Goal: Task Accomplishment & Management: Use online tool/utility

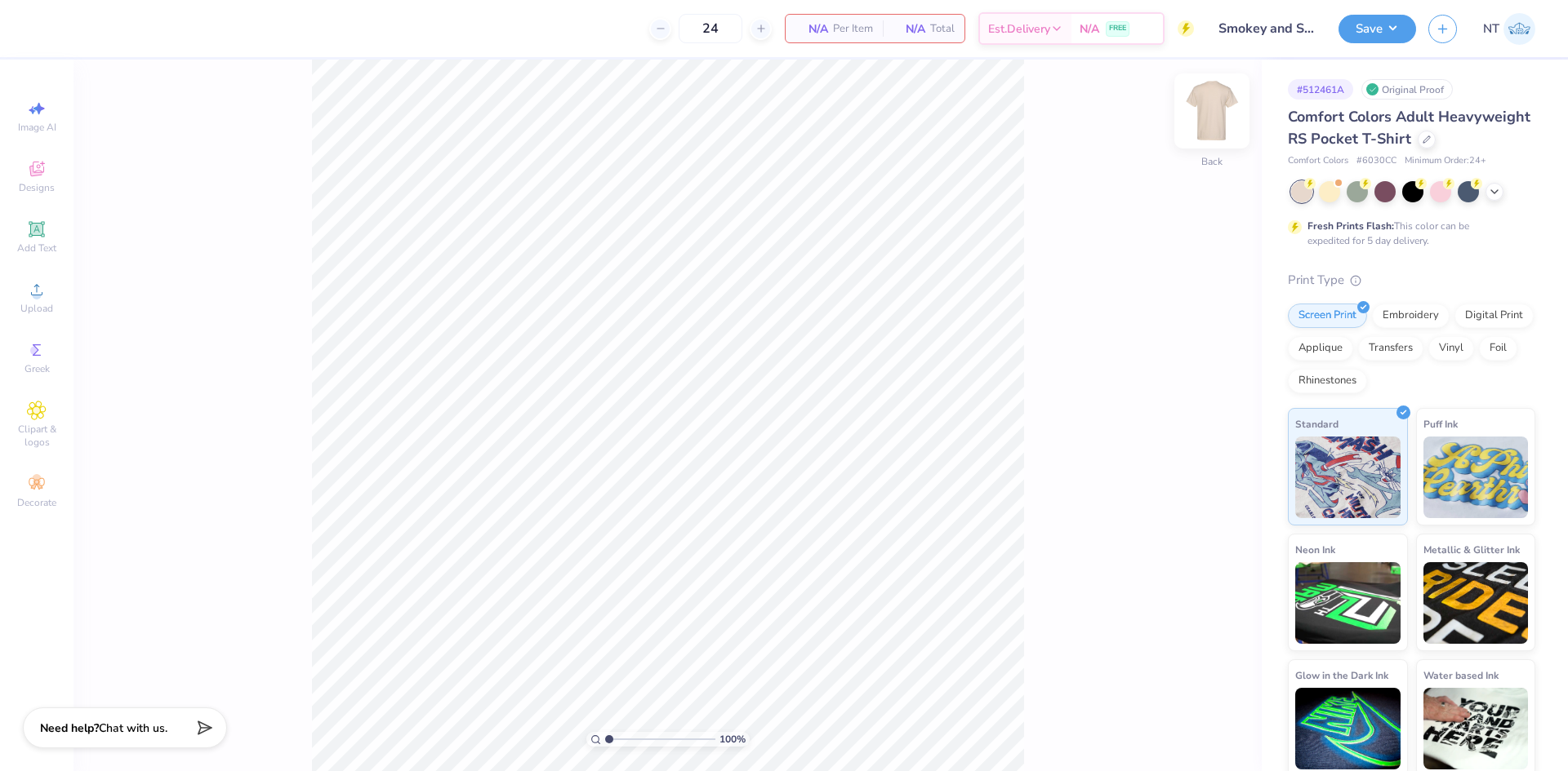
click at [1189, 110] on div at bounding box center [1212, 111] width 75 height 75
click at [34, 300] on div "Upload" at bounding box center [37, 298] width 58 height 49
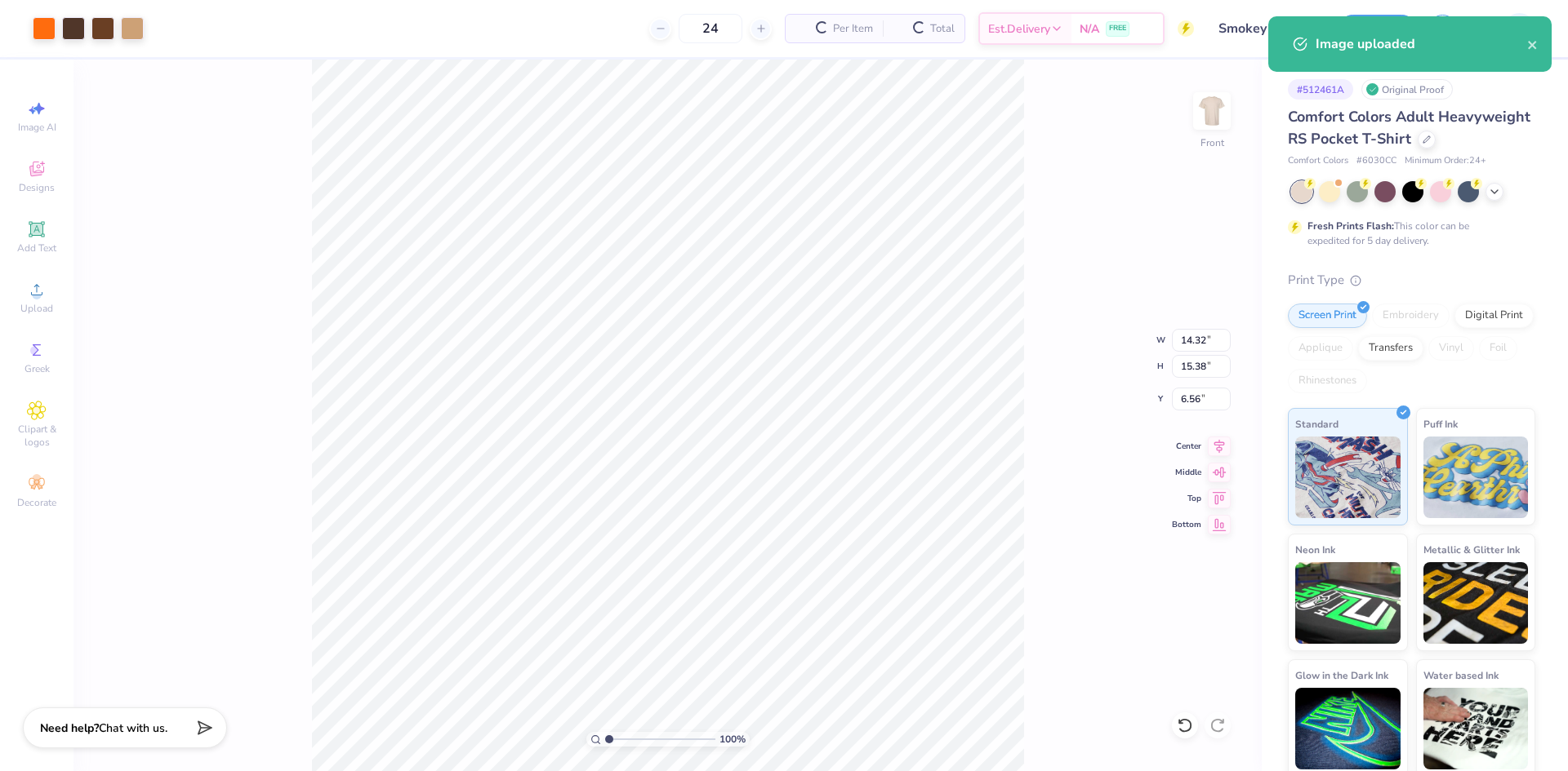
click at [1030, 473] on div "100 % Front W 14.32 14.32 " H 15.38 15.38 " Y 6.56 6.56 " Center Middle Top Bot…" at bounding box center [668, 415] width 1188 height 712
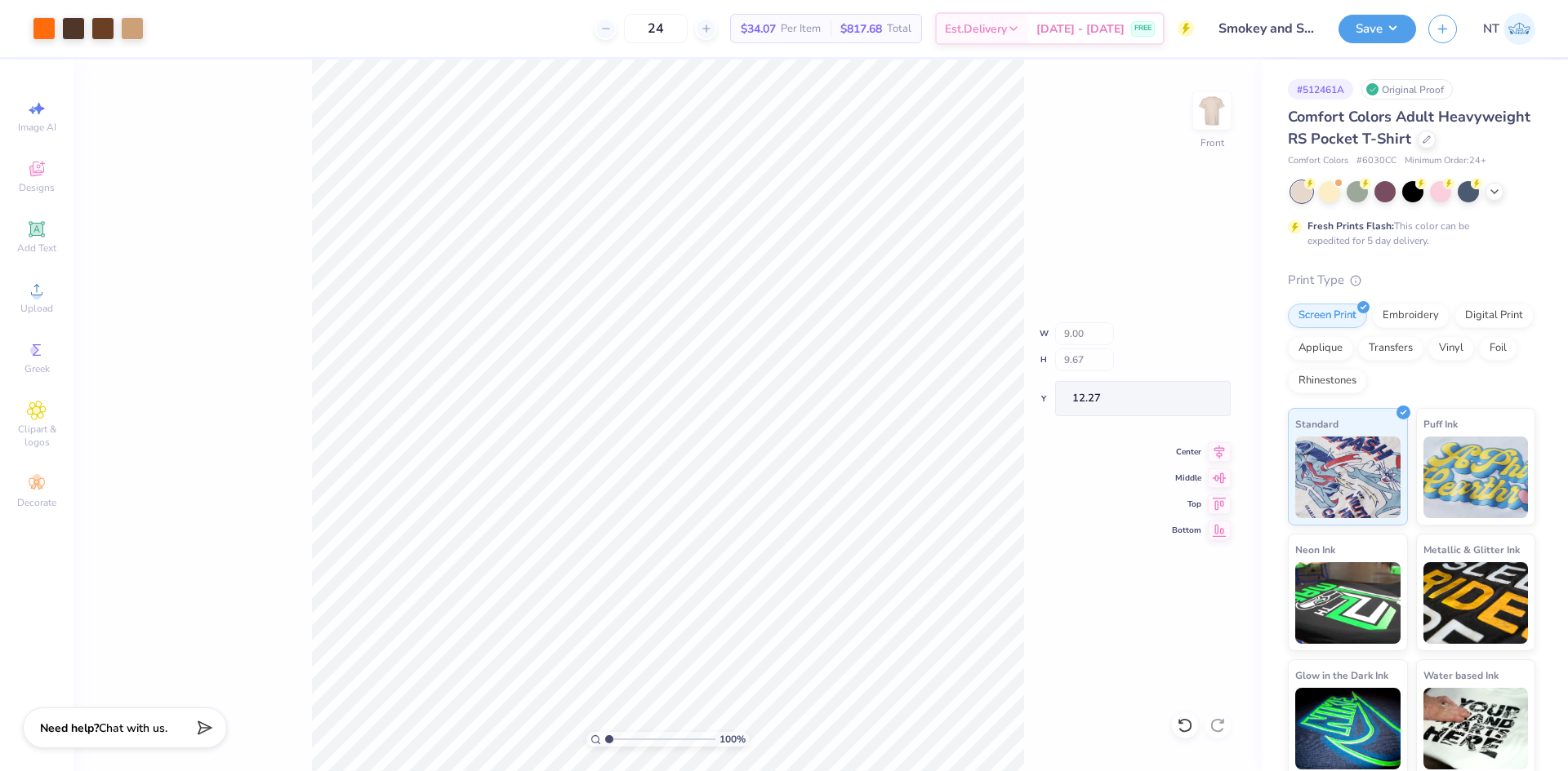
type input "9.00"
type input "9.67"
type input "12.27"
type input "3.00"
click at [1185, 345] on input "9.00" at bounding box center [1201, 340] width 59 height 22
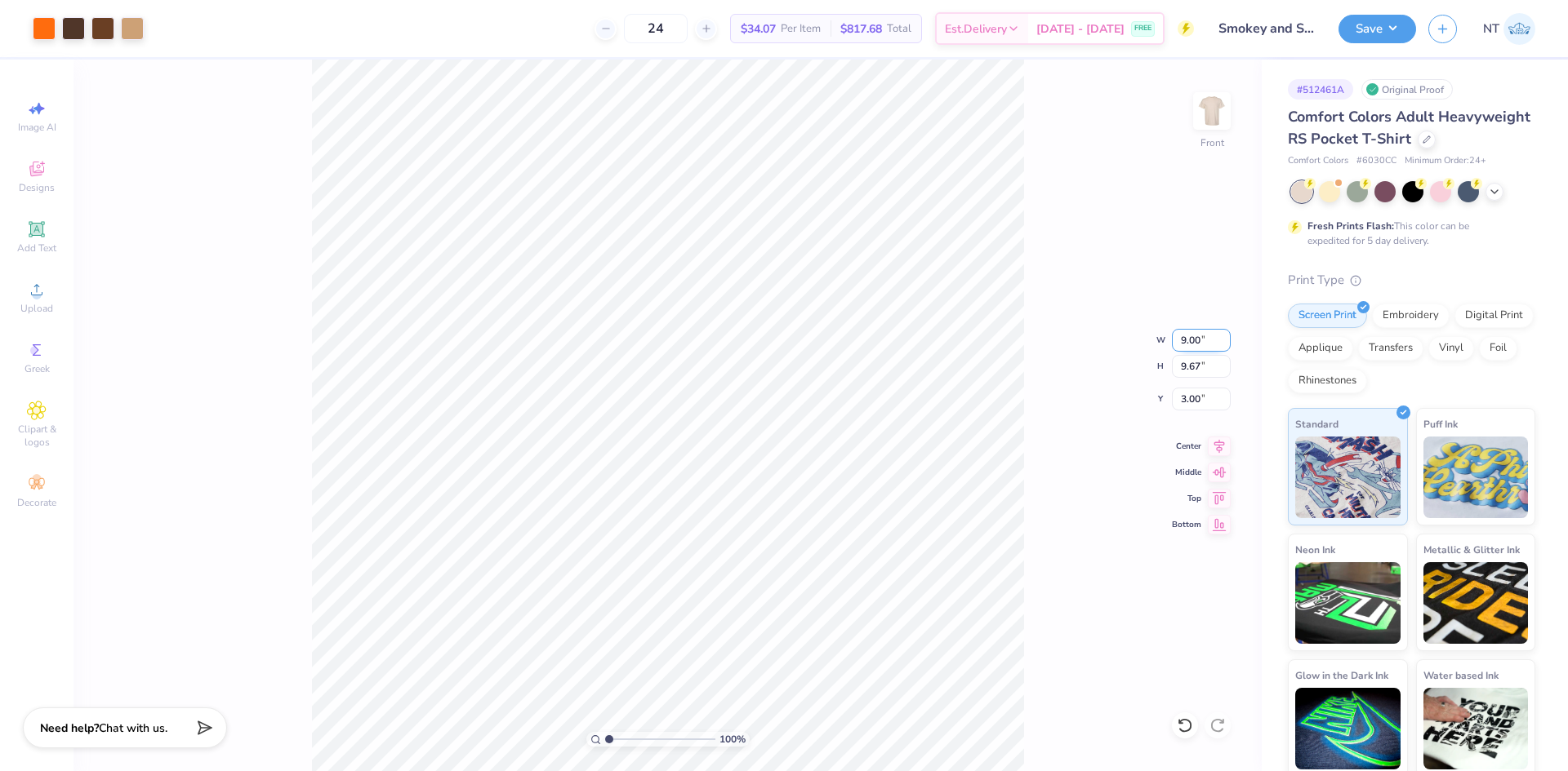
click at [1185, 345] on input "9.00" at bounding box center [1201, 340] width 59 height 22
type input "12.00"
type input "12.89"
type input "1.39"
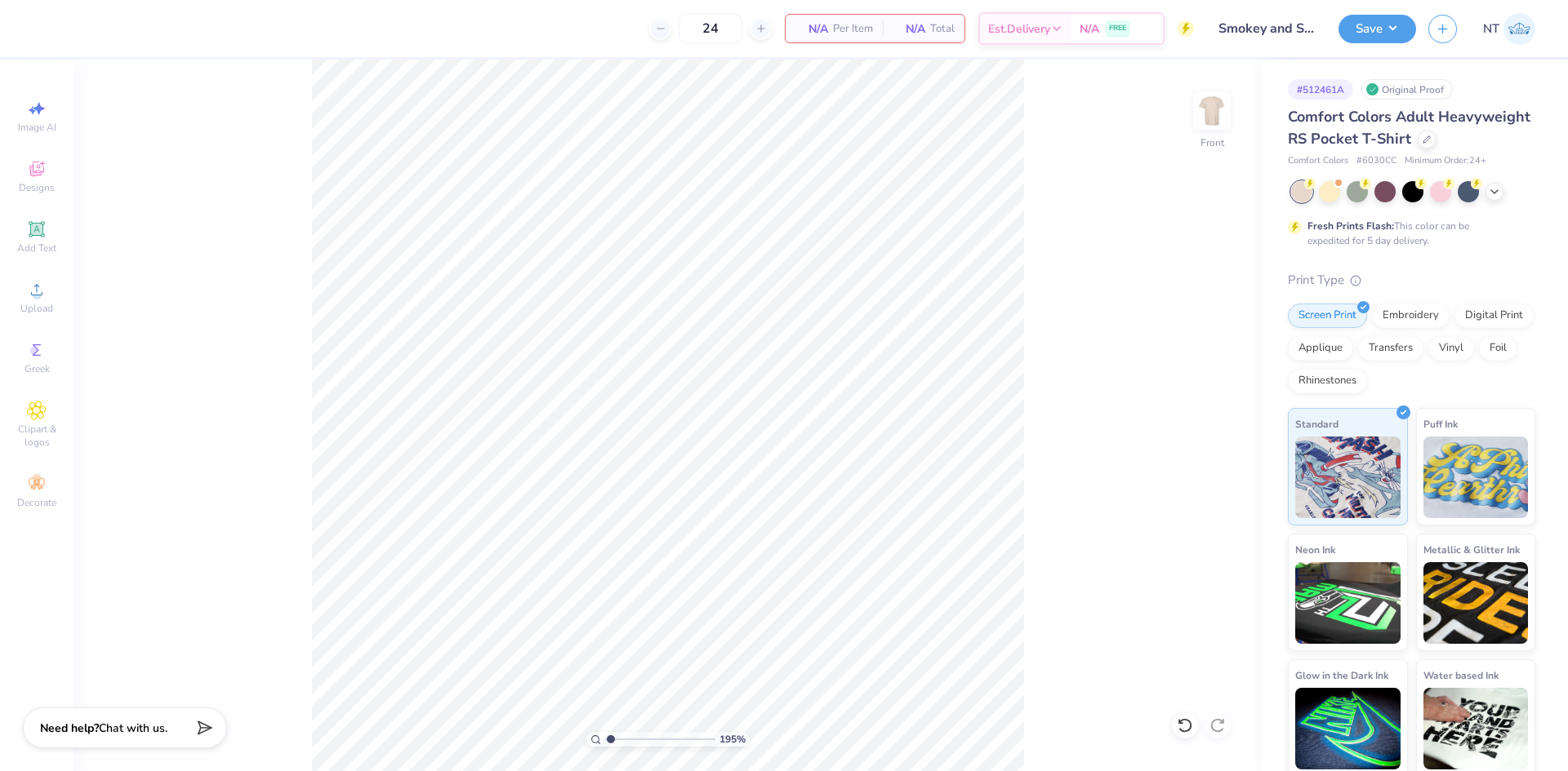
type input "1"
click at [44, 295] on icon at bounding box center [37, 290] width 20 height 20
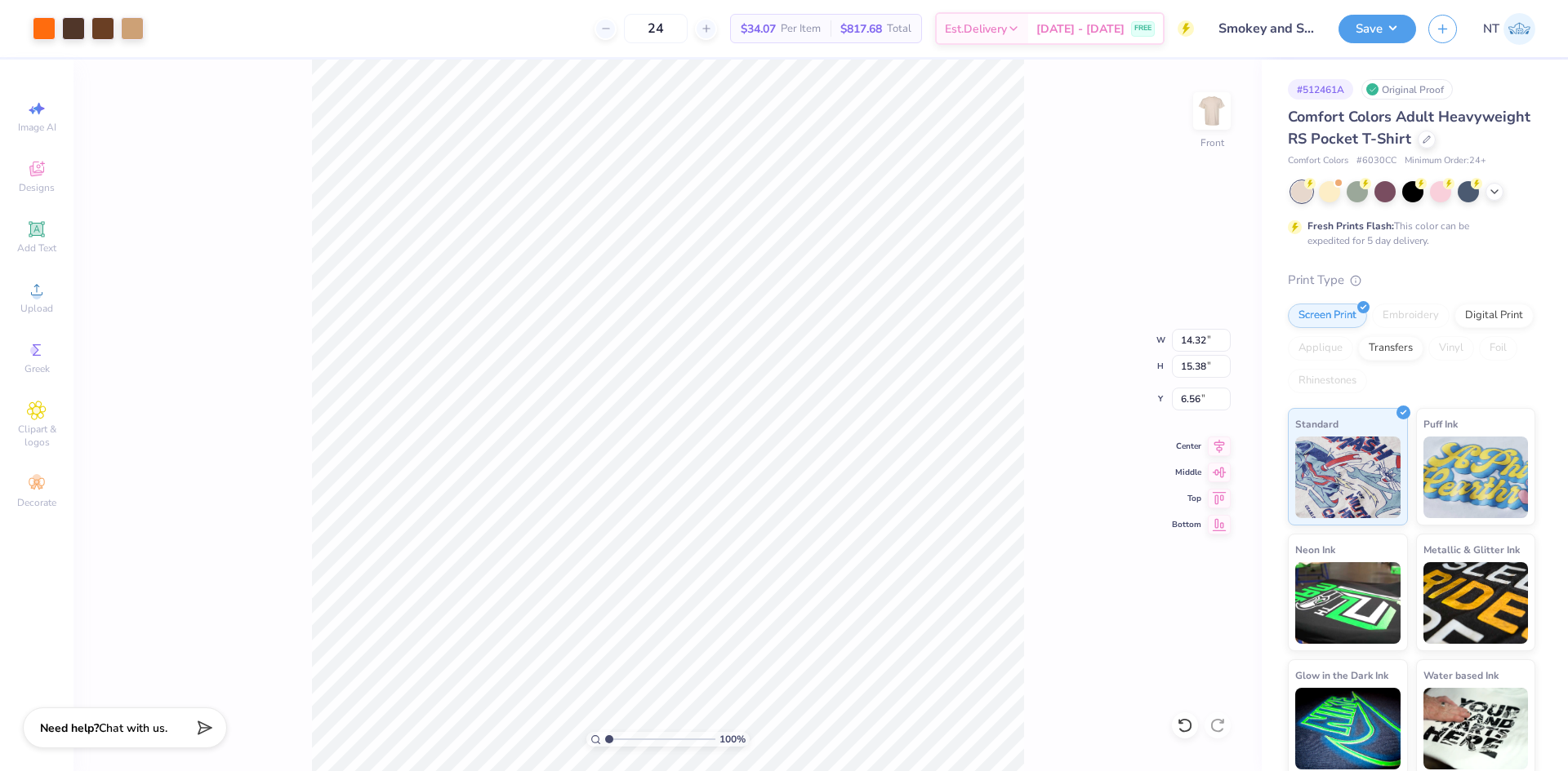
click at [1093, 492] on div "100 % Front W 14.32 14.32 " H 15.38 15.38 " Y 6.56 6.56 " Center Middle Top Bot…" at bounding box center [668, 415] width 1188 height 712
type input "8.71"
type input "9.35"
type input "12.58"
click at [1202, 345] on input "8.71" at bounding box center [1201, 340] width 59 height 22
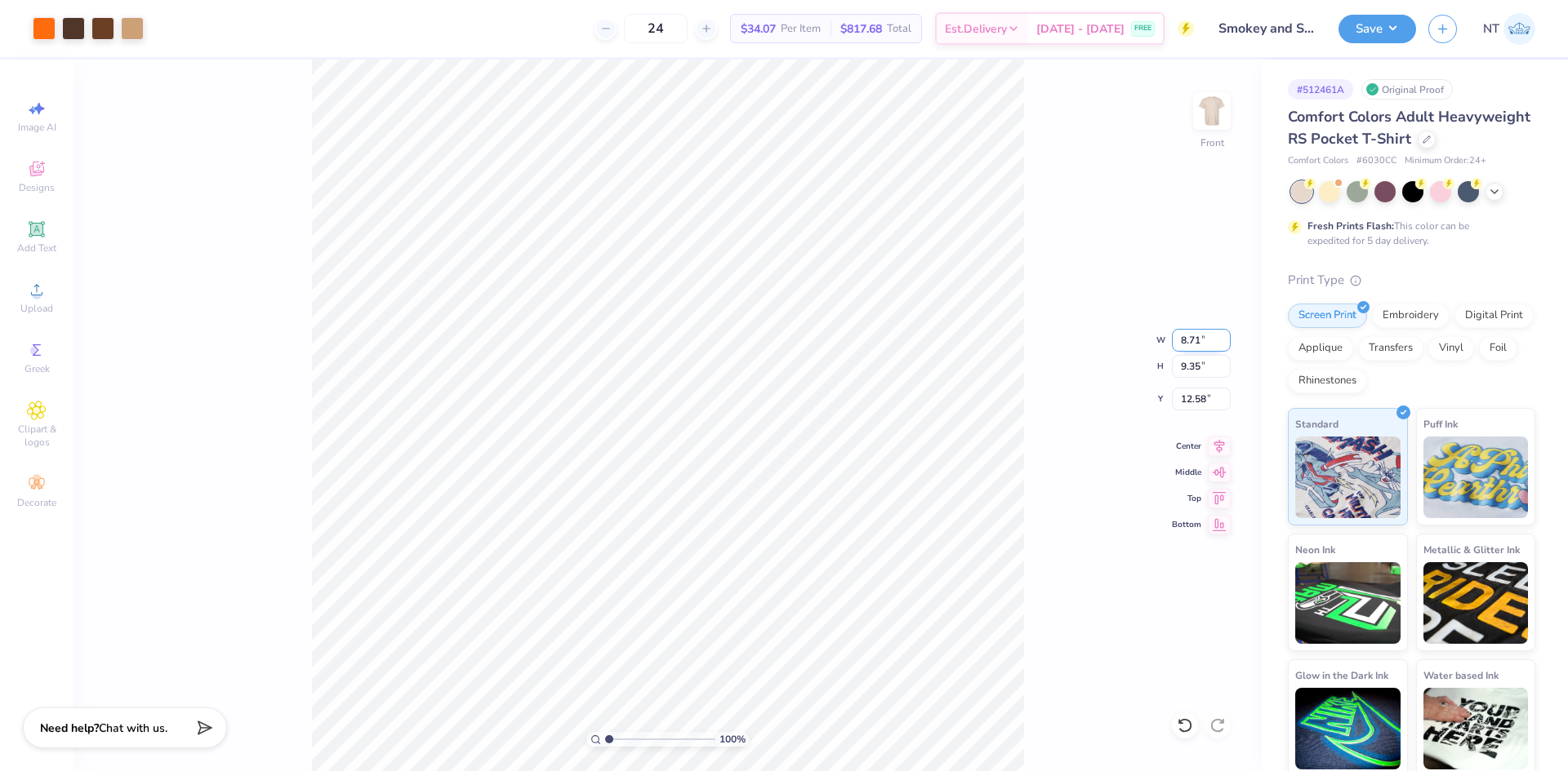
click at [1202, 345] on input "8.71" at bounding box center [1201, 340] width 59 height 22
click at [1191, 337] on input "8.71" at bounding box center [1201, 340] width 59 height 22
click at [1179, 336] on input "8.11" at bounding box center [1201, 340] width 59 height 22
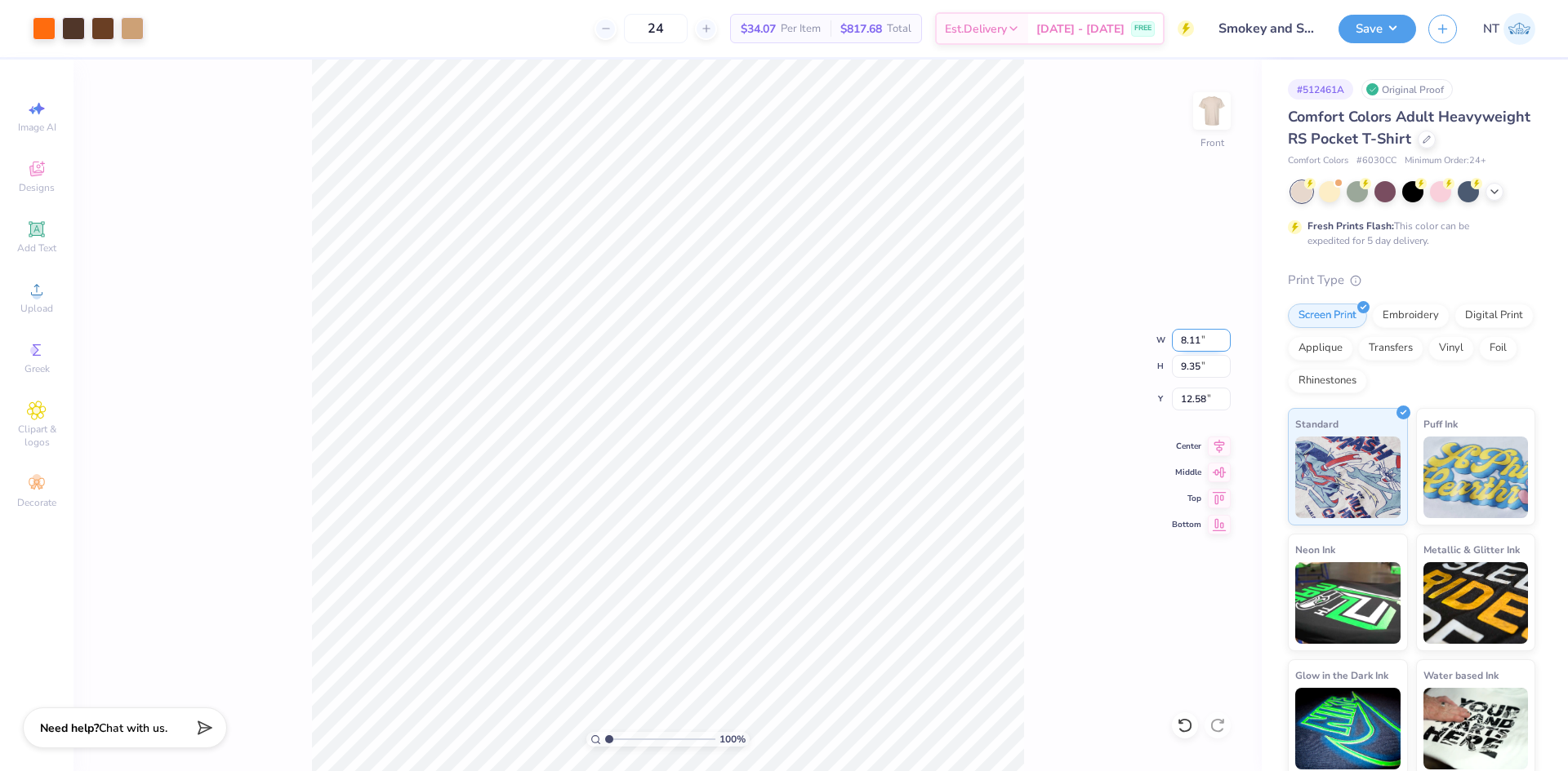
click at [1179, 336] on input "8.11" at bounding box center [1201, 340] width 59 height 22
click at [1194, 405] on input "12.58" at bounding box center [1201, 399] width 59 height 22
type input "12.00"
type input "12.89"
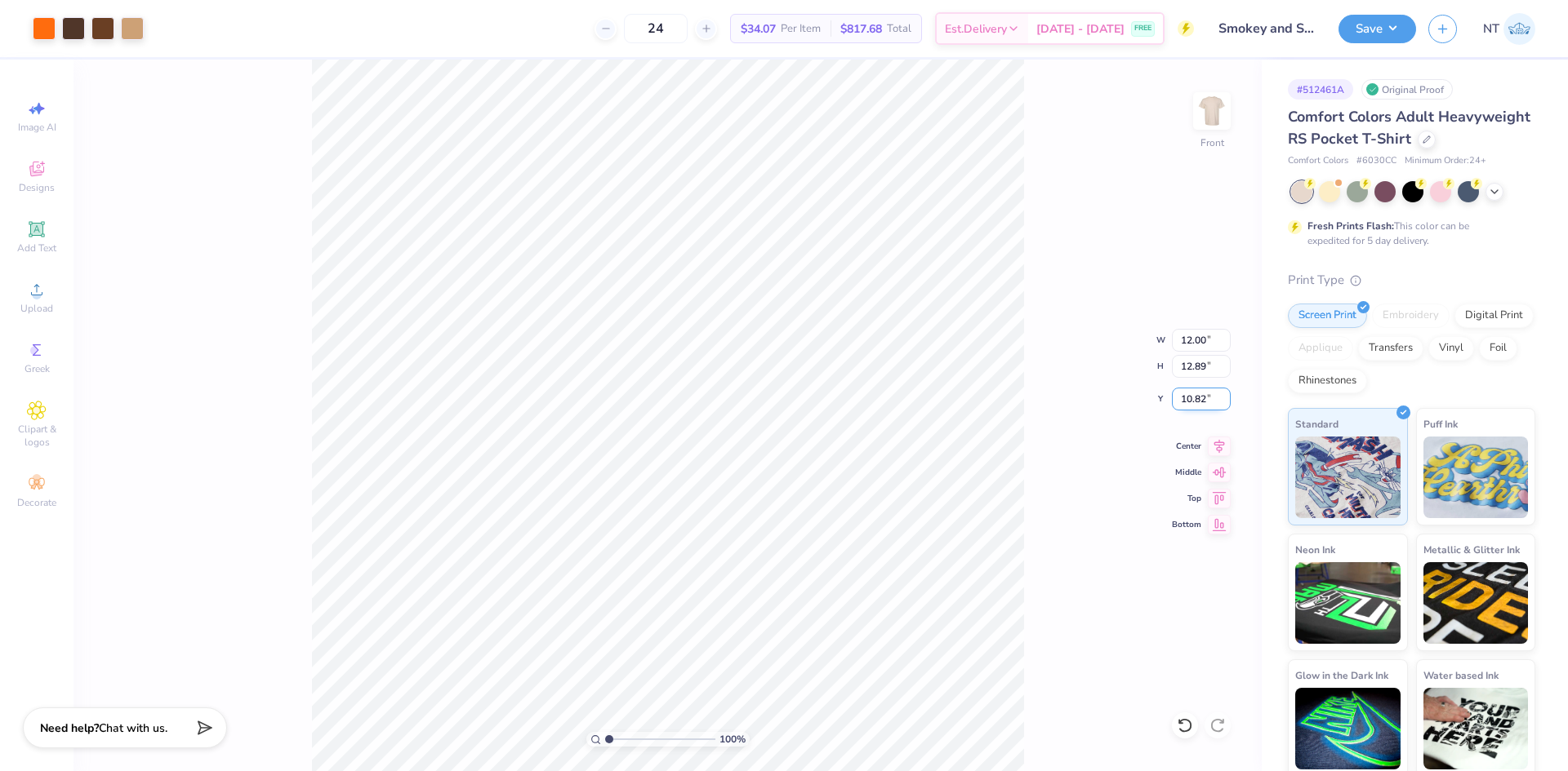
click at [1186, 399] on input "10.82" at bounding box center [1201, 399] width 59 height 22
type input "3.00"
click at [1218, 449] on icon at bounding box center [1219, 444] width 23 height 20
type input "1"
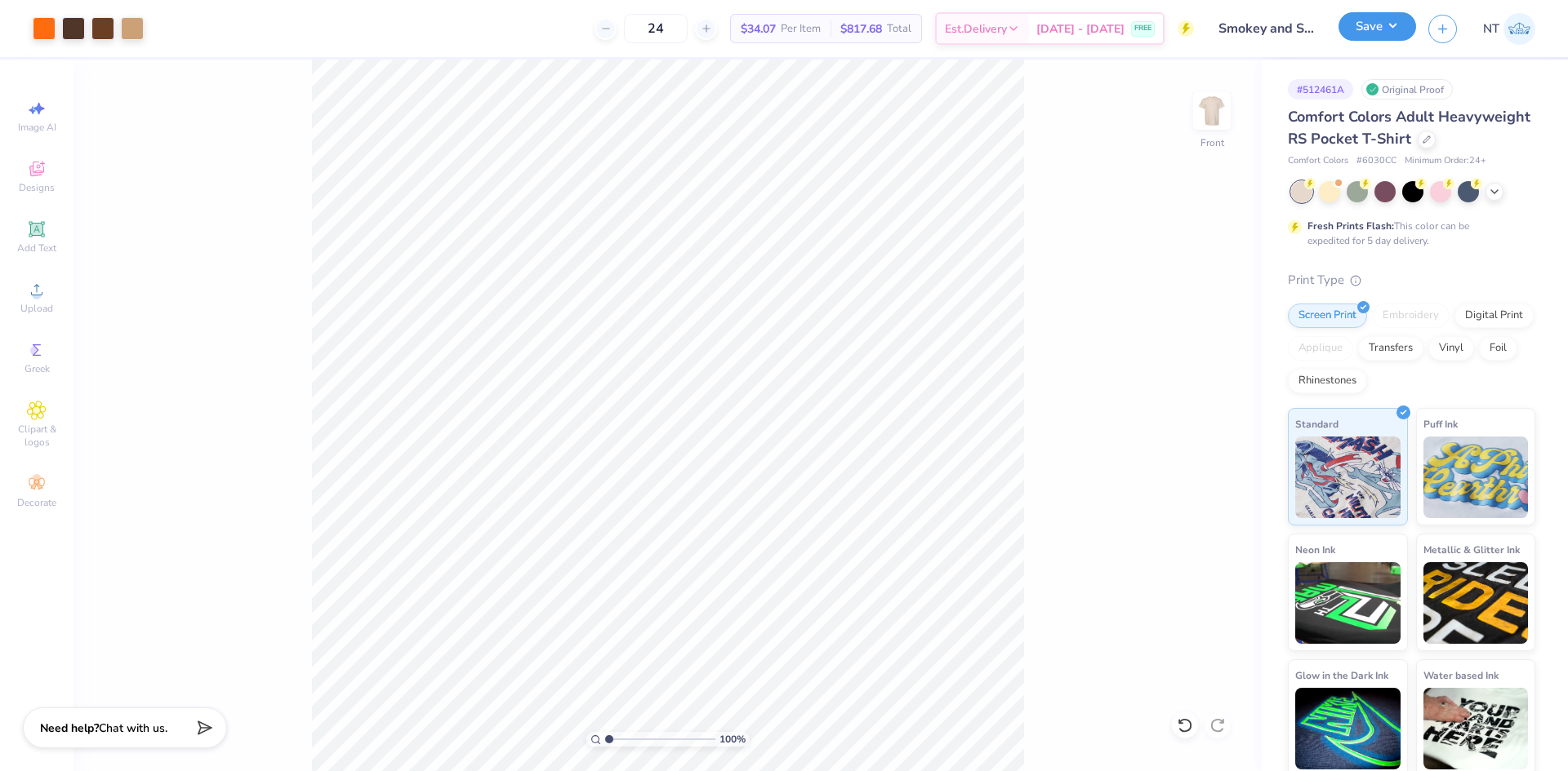
click at [1377, 21] on button "Save" at bounding box center [1377, 27] width 77 height 29
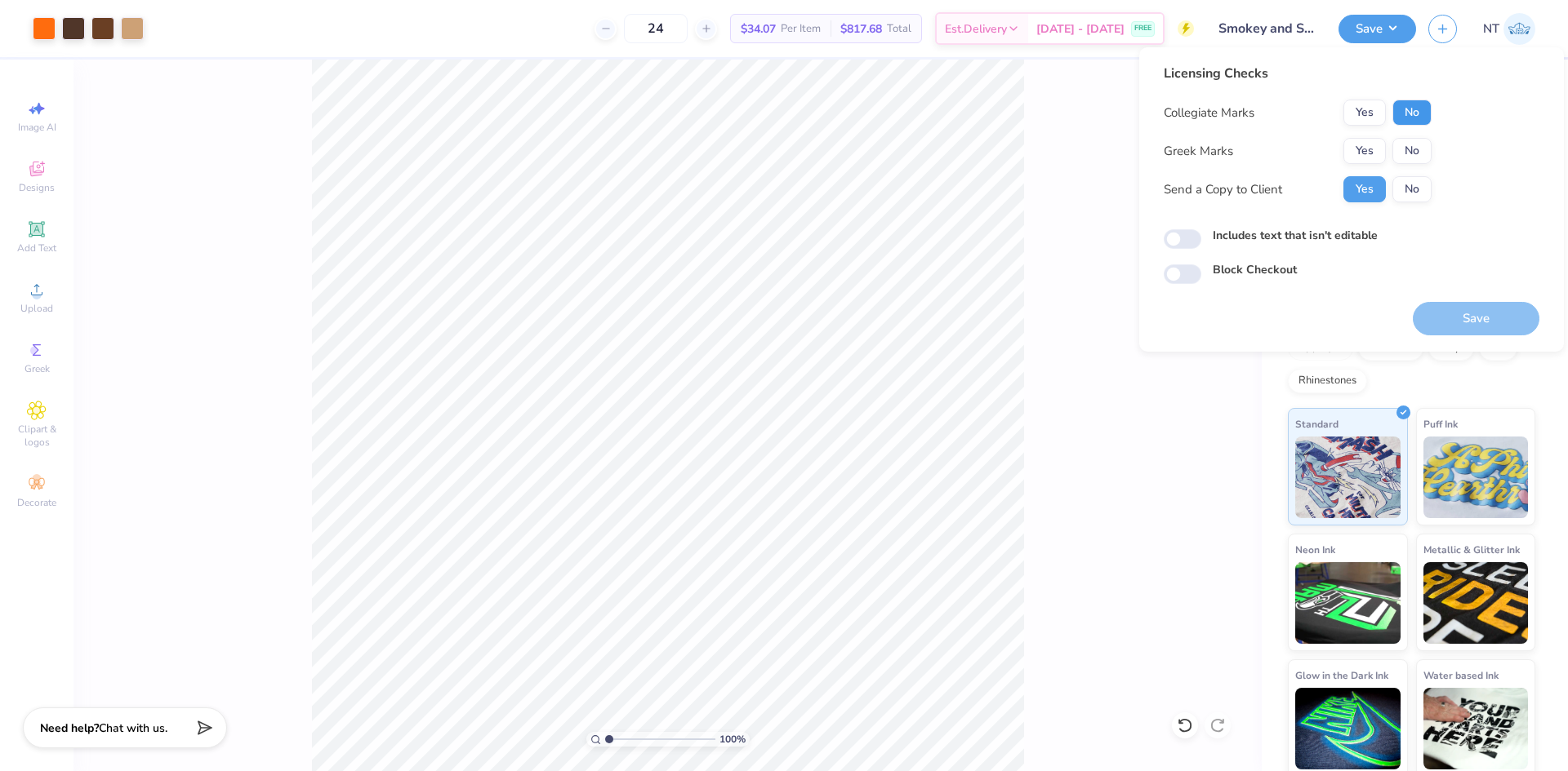
click at [1412, 103] on button "No" at bounding box center [1412, 112] width 40 height 26
click at [1415, 147] on button "No" at bounding box center [1412, 150] width 40 height 26
click at [1428, 314] on button "Save" at bounding box center [1476, 318] width 127 height 33
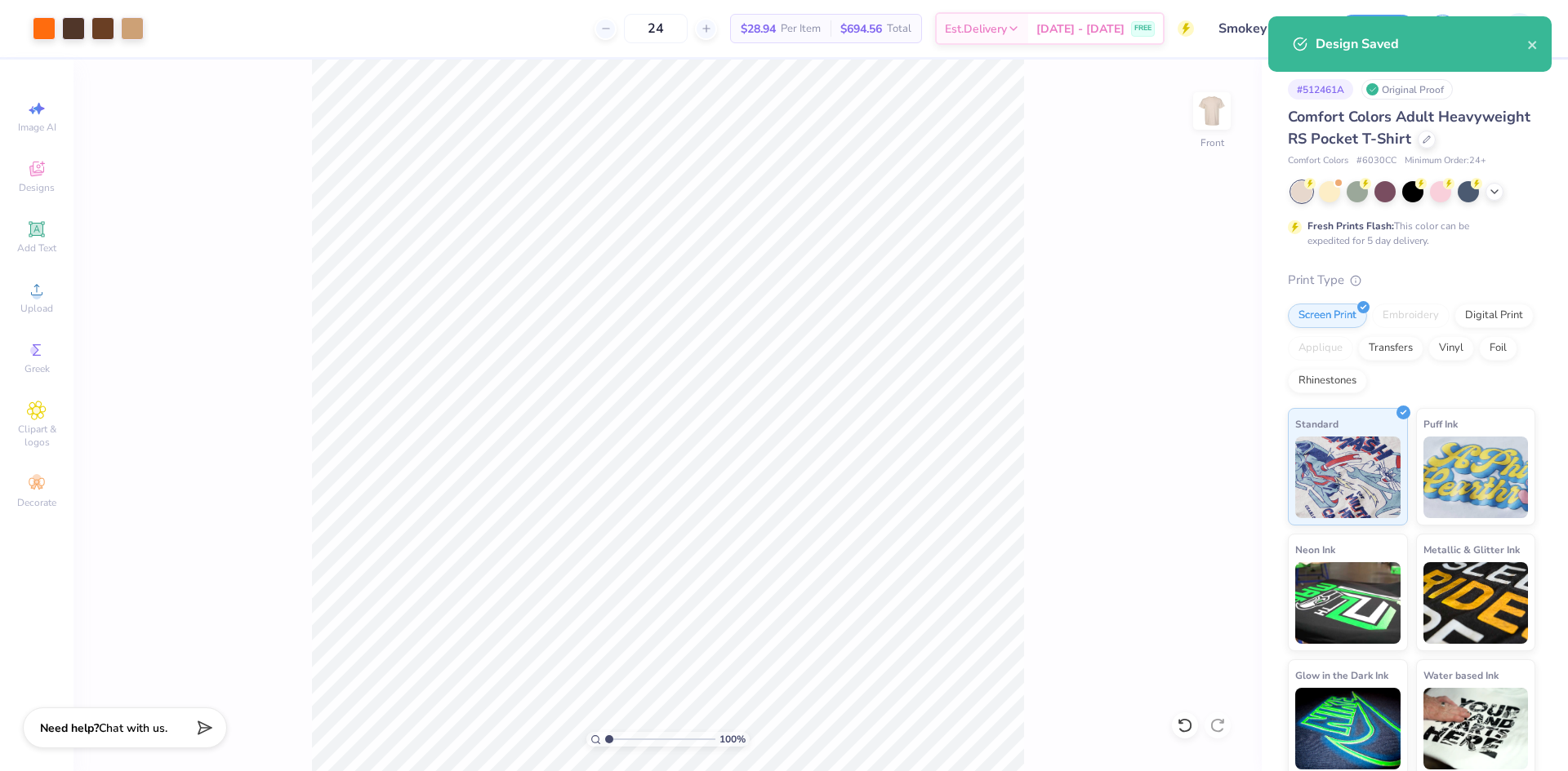
drag, startPoint x: 1167, startPoint y: 108, endPoint x: 1429, endPoint y: 31, distance: 273.1
click at [1172, 102] on div "100 % Front" at bounding box center [668, 415] width 1188 height 712
click at [1534, 48] on icon "close" at bounding box center [1532, 44] width 8 height 8
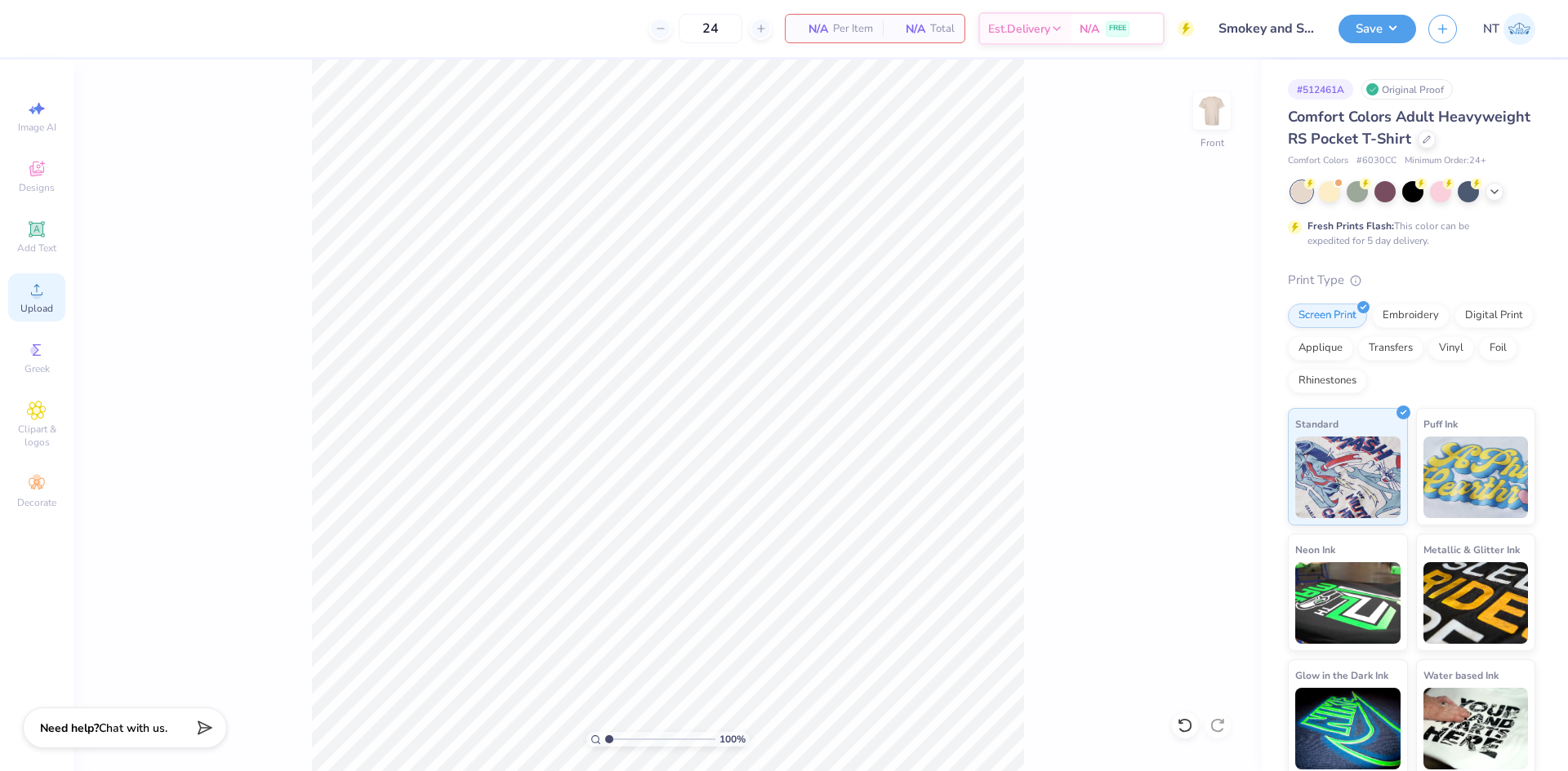
click at [34, 302] on span "Upload" at bounding box center [37, 309] width 32 height 13
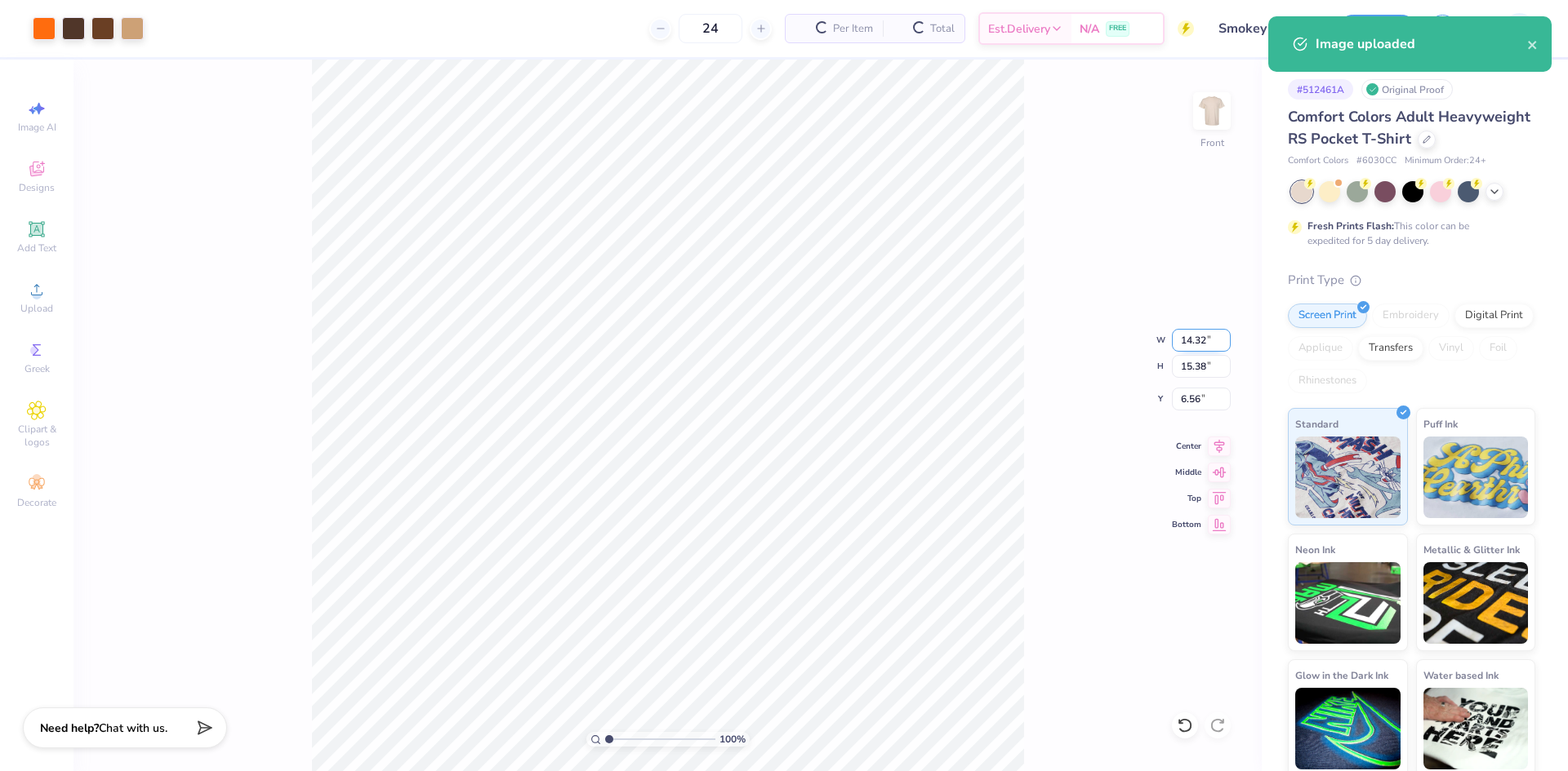
click at [1186, 348] on input "14.32" at bounding box center [1201, 340] width 59 height 22
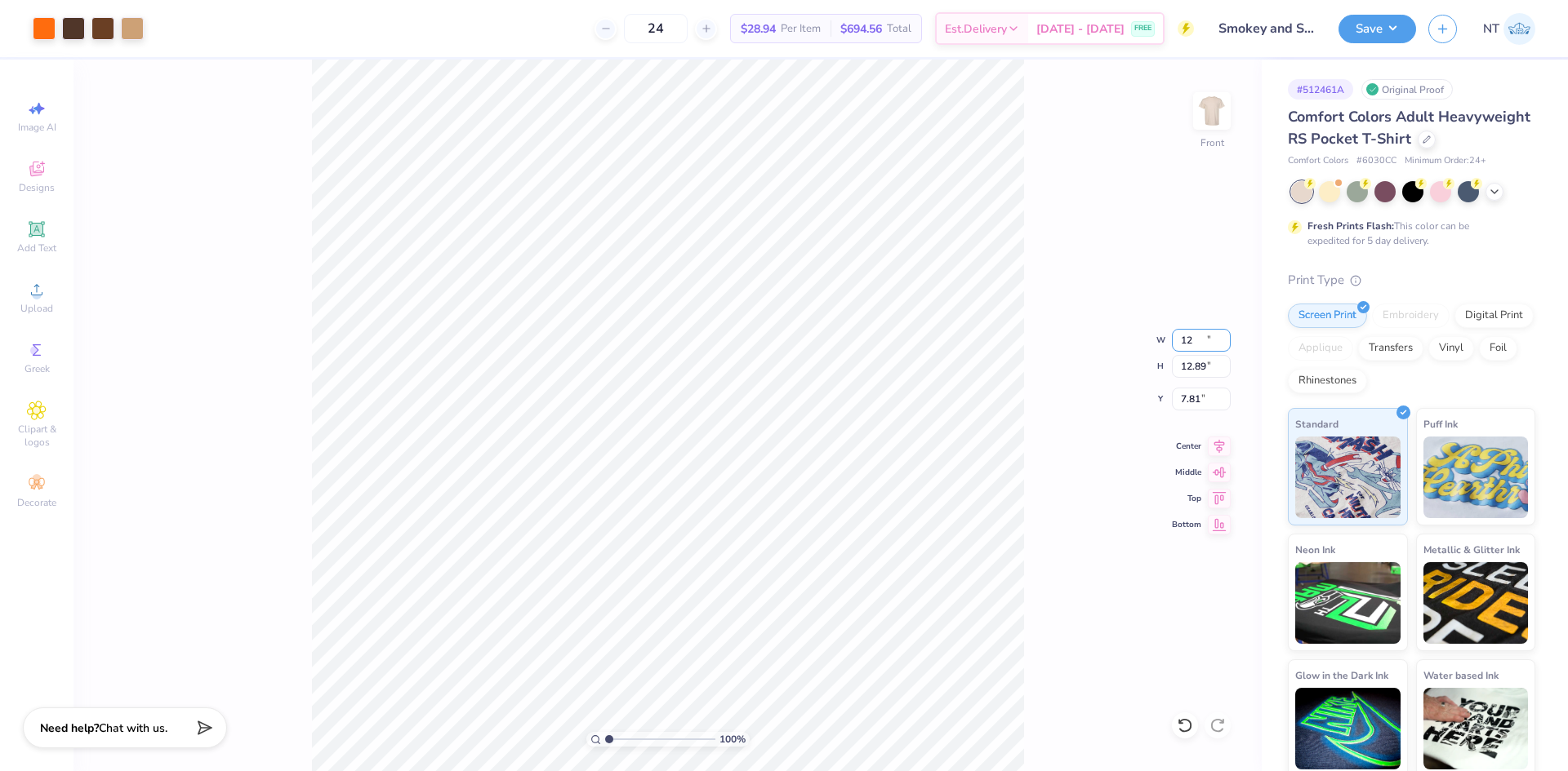
type input "12.00"
type input "12.89"
click at [1194, 404] on input "7.81" at bounding box center [1201, 399] width 59 height 22
type input "3.00"
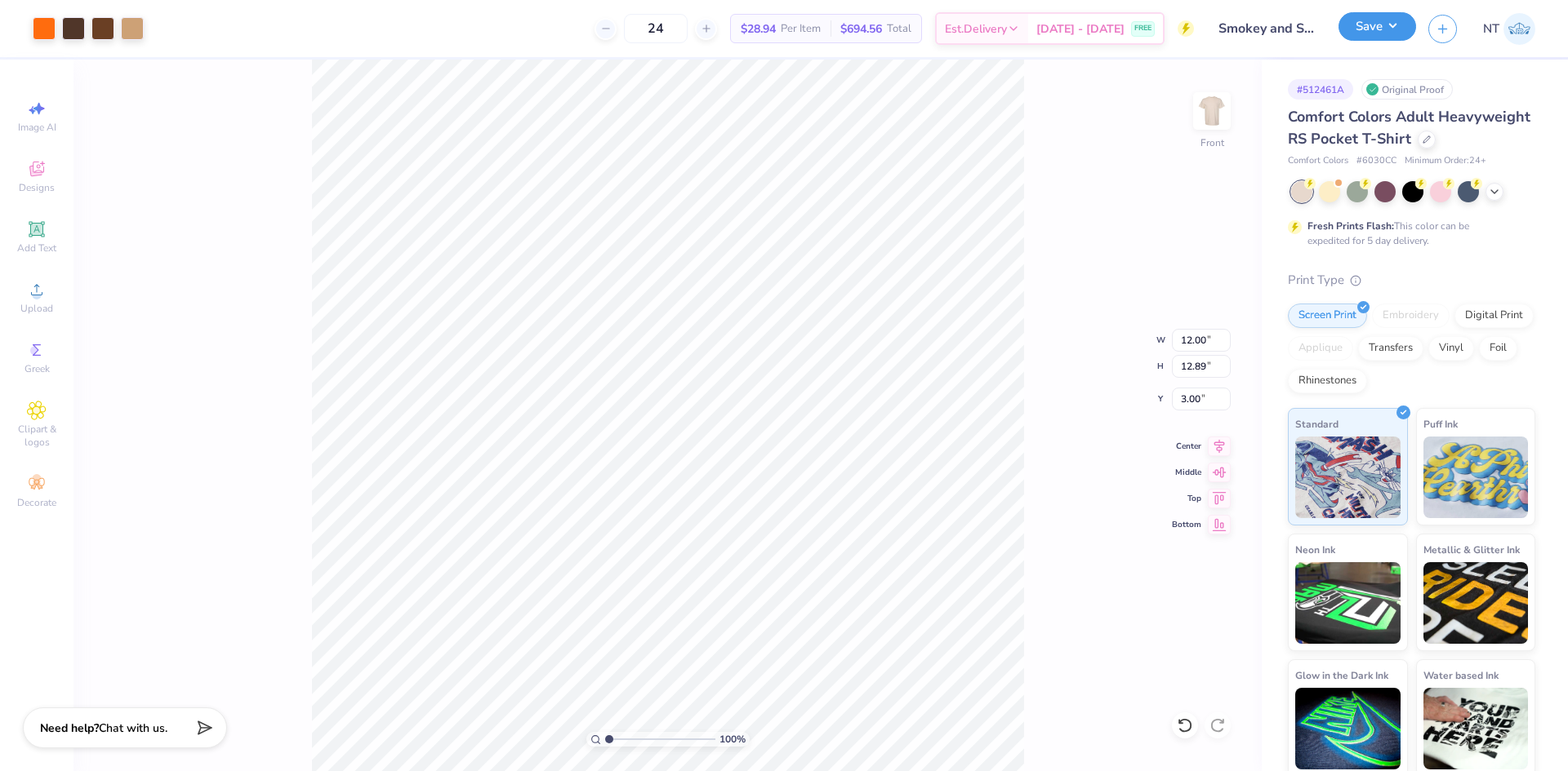
click at [1399, 20] on button "Save" at bounding box center [1377, 27] width 77 height 29
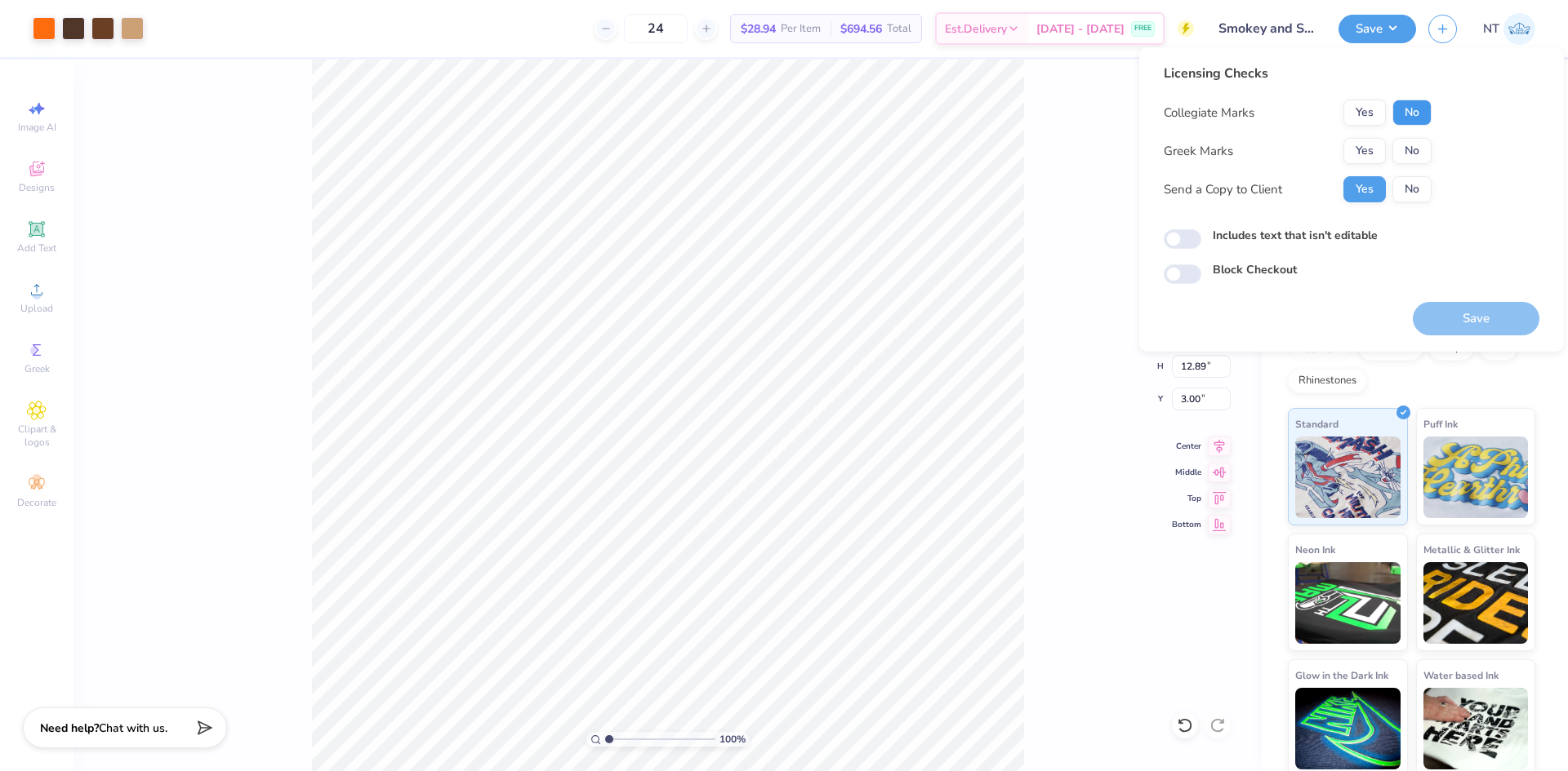
click at [1414, 116] on button "No" at bounding box center [1412, 112] width 40 height 26
click at [1410, 142] on button "No" at bounding box center [1412, 150] width 40 height 26
click at [1472, 330] on button "Save" at bounding box center [1476, 318] width 127 height 33
drag, startPoint x: 1108, startPoint y: 511, endPoint x: 1326, endPoint y: 169, distance: 405.6
click at [1109, 511] on div "100 % Front W 12.00 12.00 " H 12.89 12.89 " Y 3.00 3.00 " Center Middle Top Bot…" at bounding box center [668, 415] width 1188 height 712
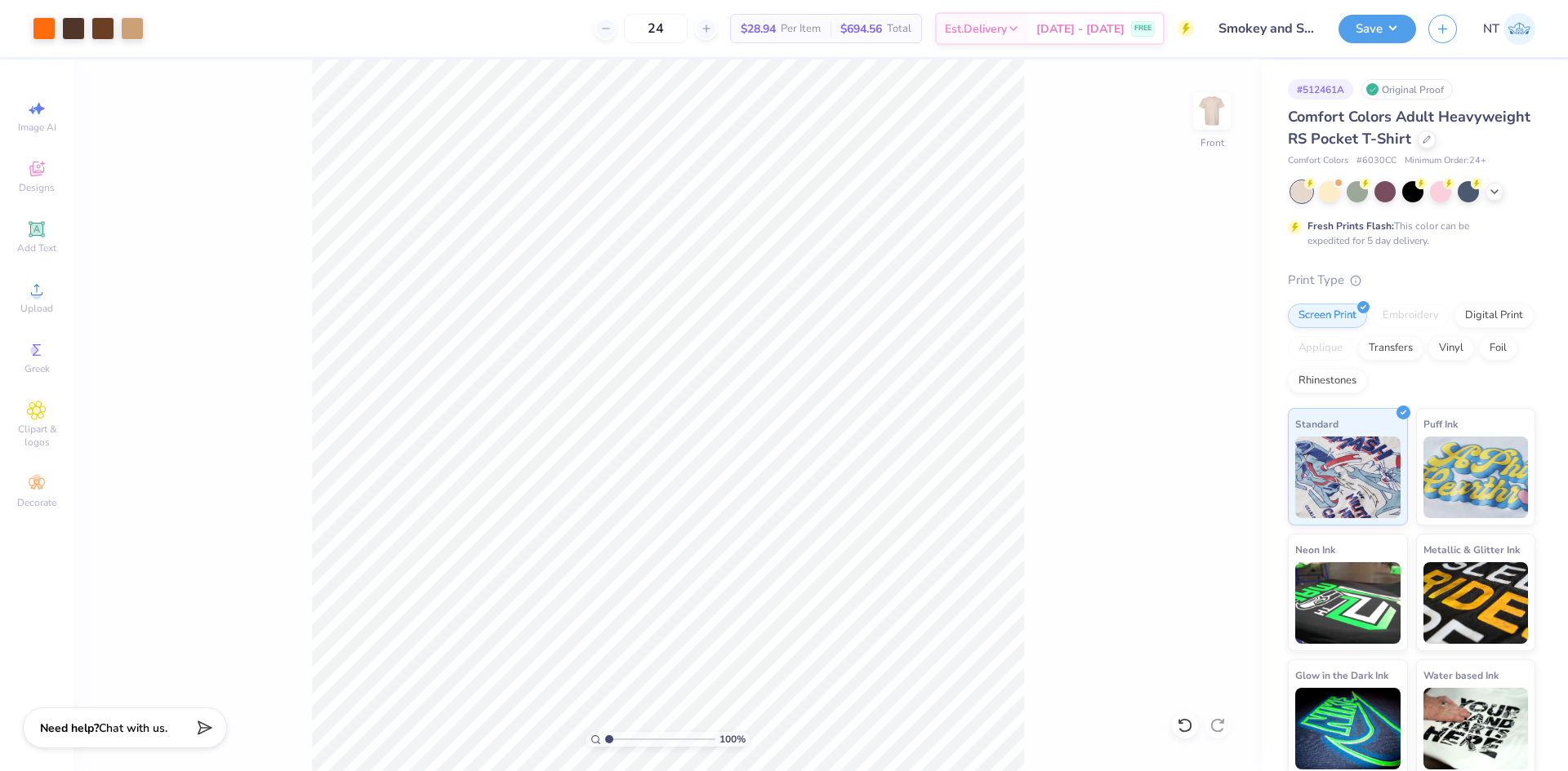
click at [1119, 339] on div "100 % Front" at bounding box center [668, 415] width 1188 height 712
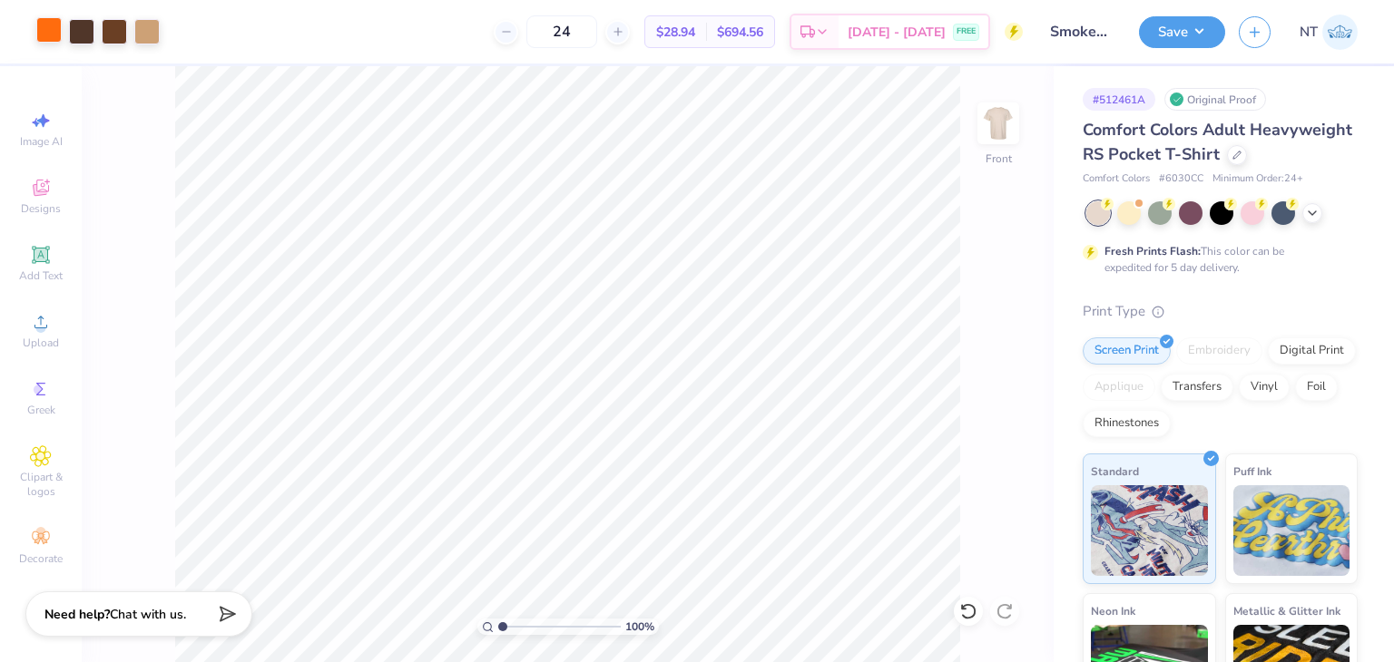
click at [50, 37] on div at bounding box center [48, 29] width 25 height 25
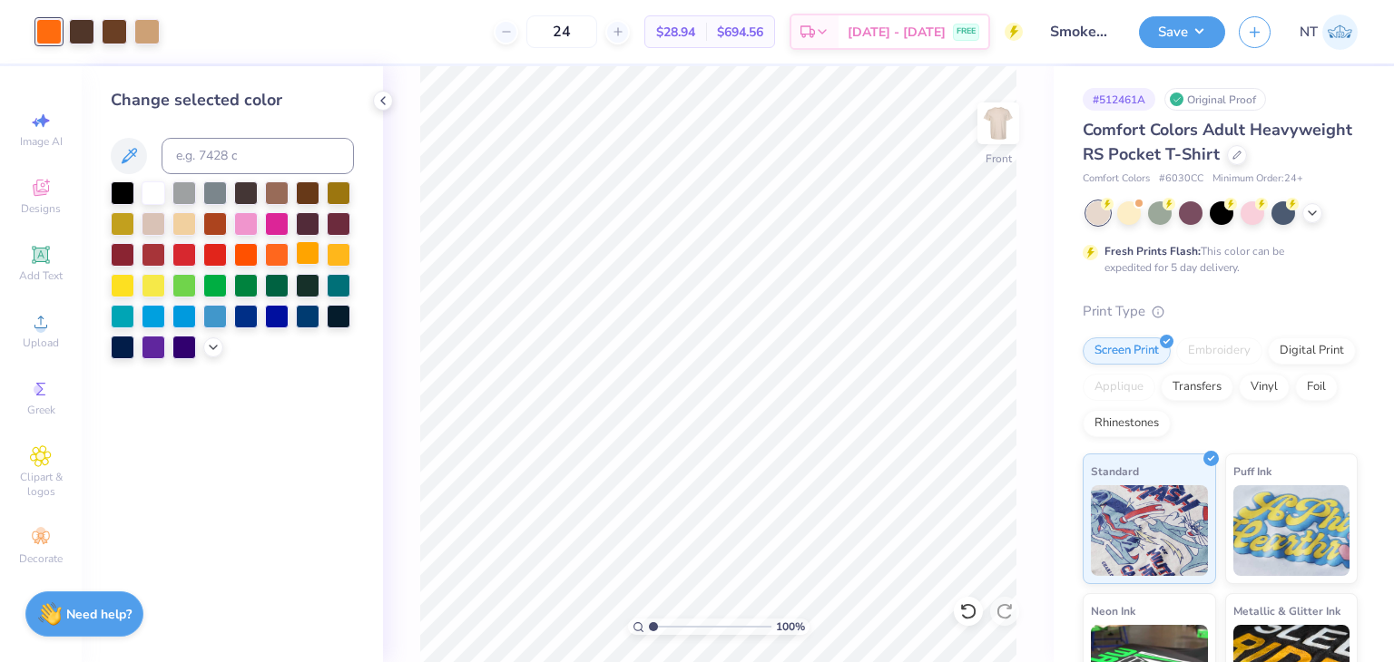
click at [308, 255] on div at bounding box center [308, 253] width 24 height 24
click at [214, 348] on icon at bounding box center [213, 345] width 15 height 15
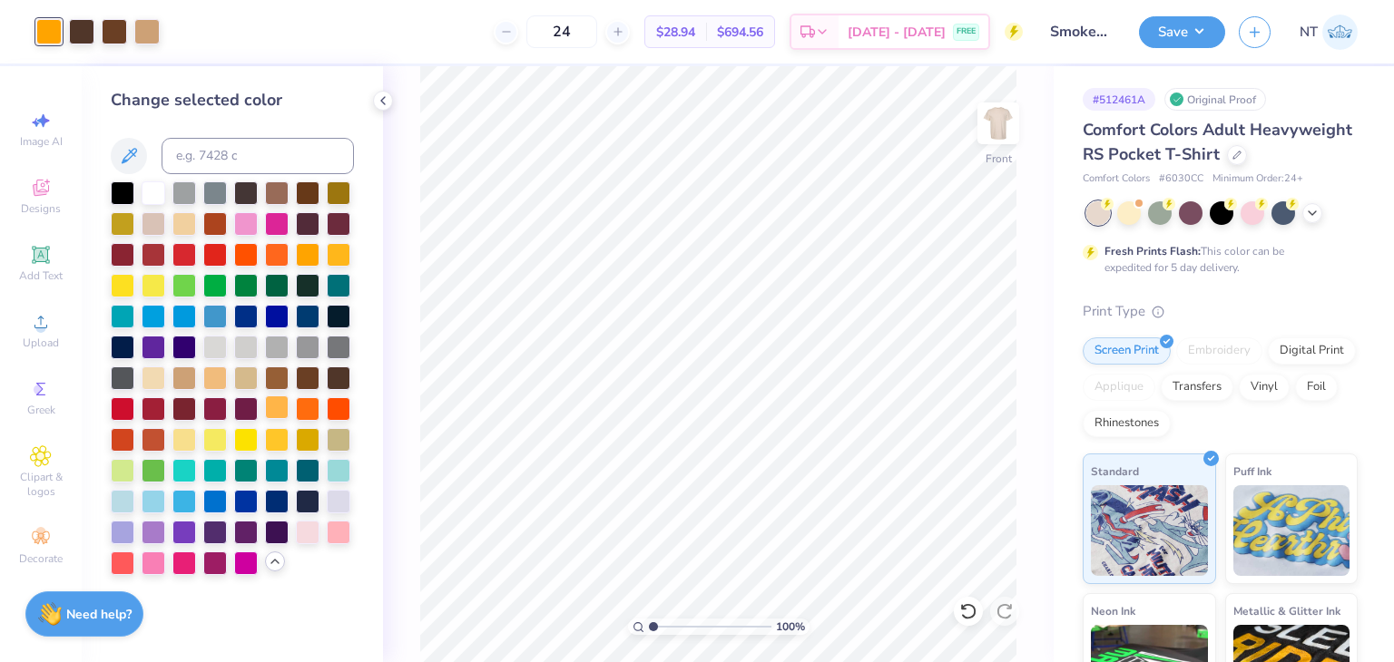
click at [272, 411] on div at bounding box center [277, 408] width 24 height 24
click at [301, 250] on div at bounding box center [308, 253] width 24 height 24
click at [1201, 24] on button "Save" at bounding box center [1182, 30] width 86 height 32
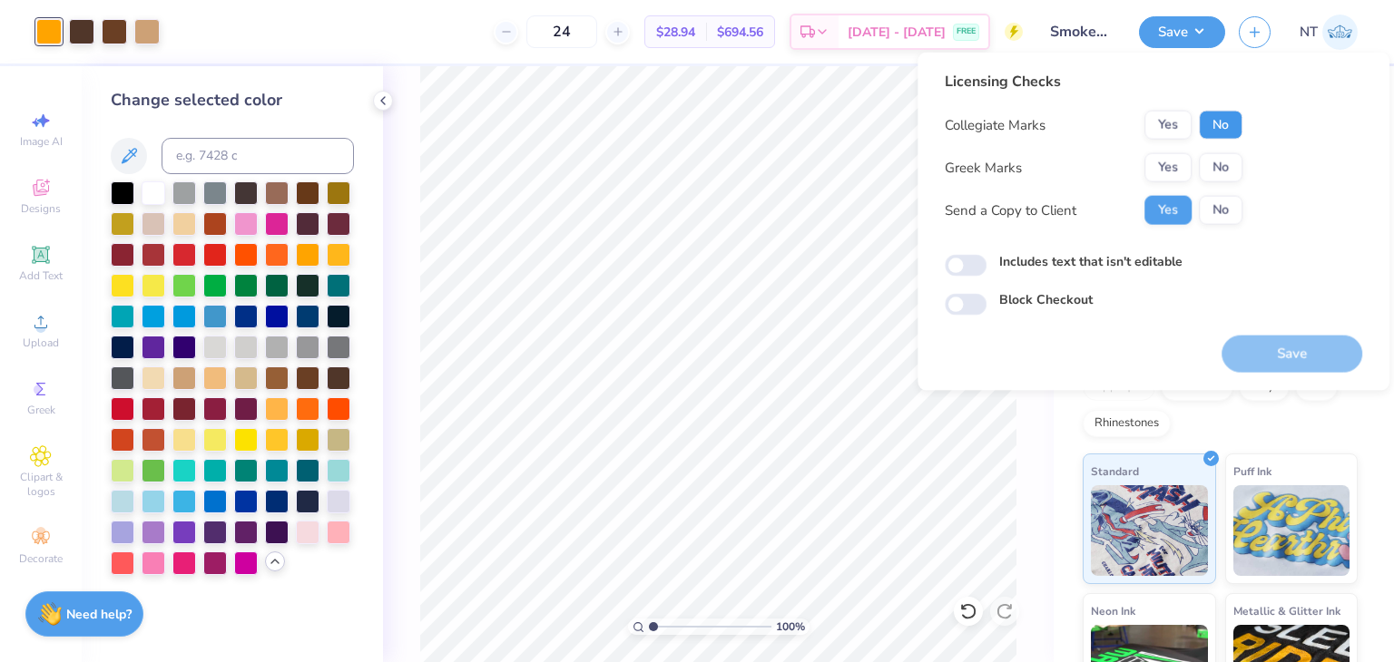
click at [1218, 126] on button "No" at bounding box center [1221, 125] width 44 height 29
click at [1268, 349] on button "Save" at bounding box center [1291, 354] width 141 height 37
click at [378, 101] on icon at bounding box center [383, 100] width 15 height 15
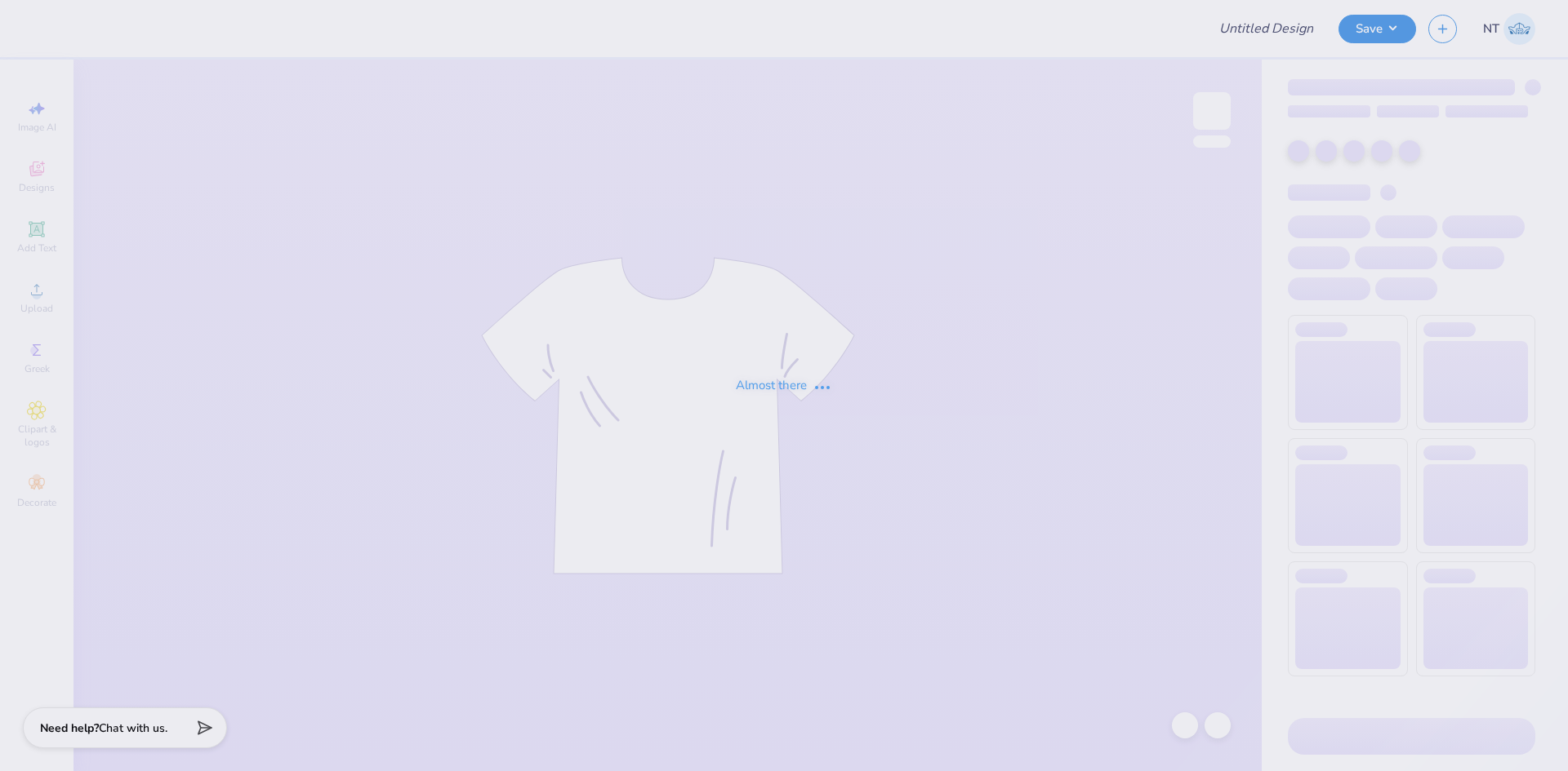
type input "Habit Pilates Merch"
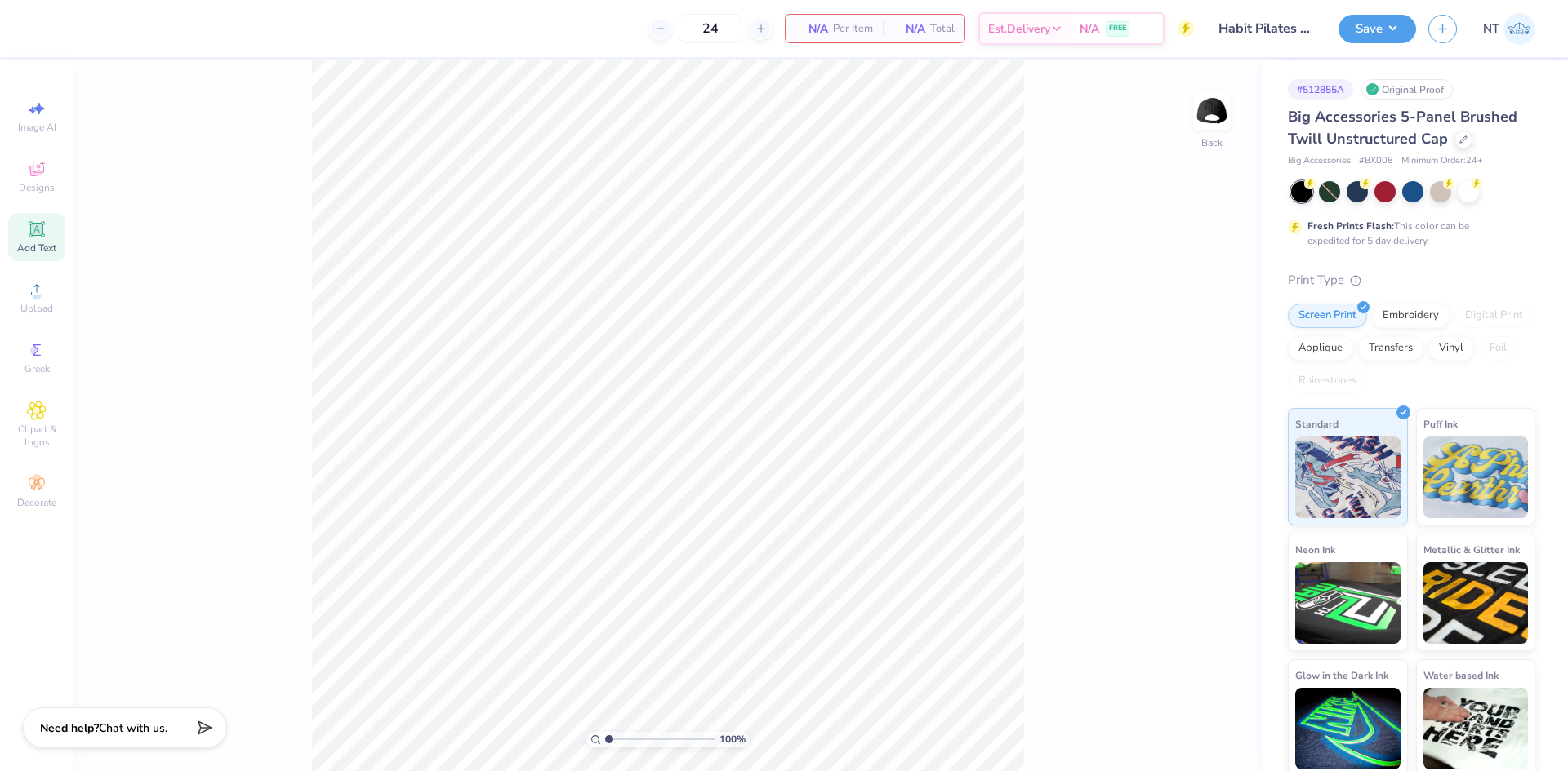
click at [40, 240] on div "Add Text" at bounding box center [37, 238] width 58 height 49
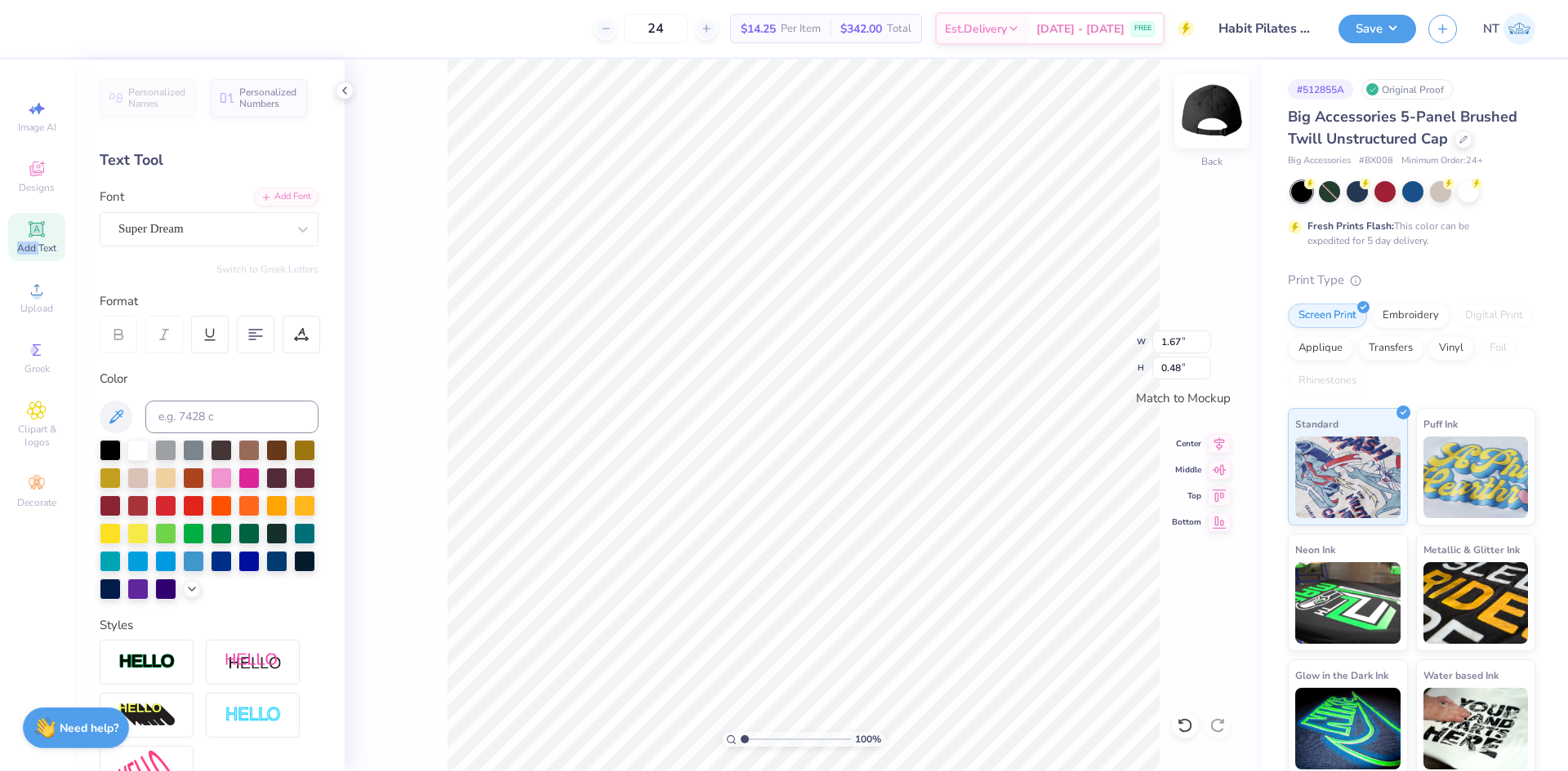
click at [1212, 127] on img at bounding box center [1212, 111] width 66 height 66
click at [41, 297] on icon at bounding box center [37, 290] width 20 height 20
click at [22, 207] on div "Image AI Designs Add Text Upload Greek Clipart & logos Decorate" at bounding box center [37, 304] width 58 height 424
click at [32, 235] on icon at bounding box center [36, 229] width 15 height 15
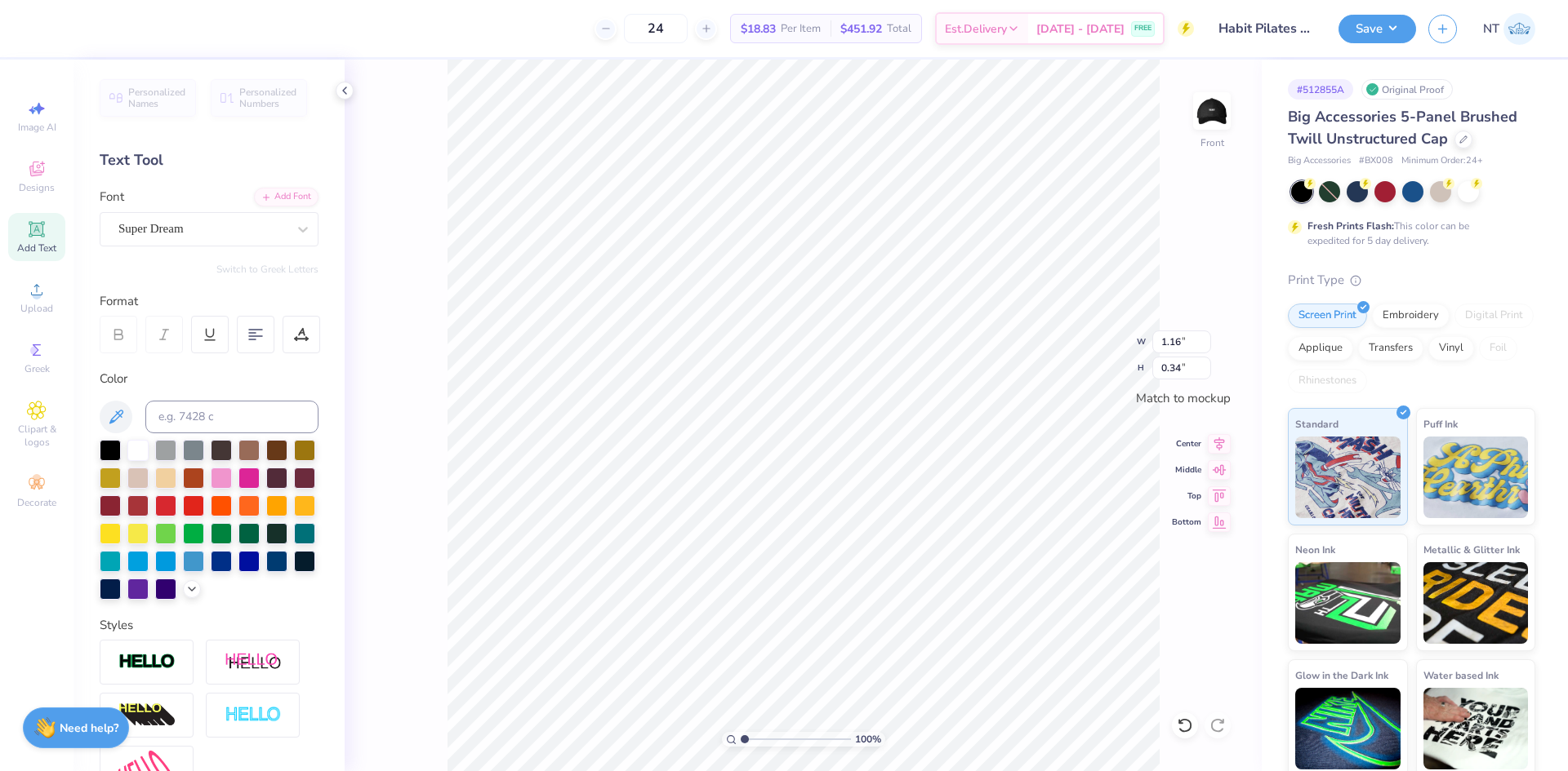
type textarea "H"
type textarea "HABIT PILATES"
click at [262, 225] on div "Super Dream" at bounding box center [203, 229] width 172 height 25
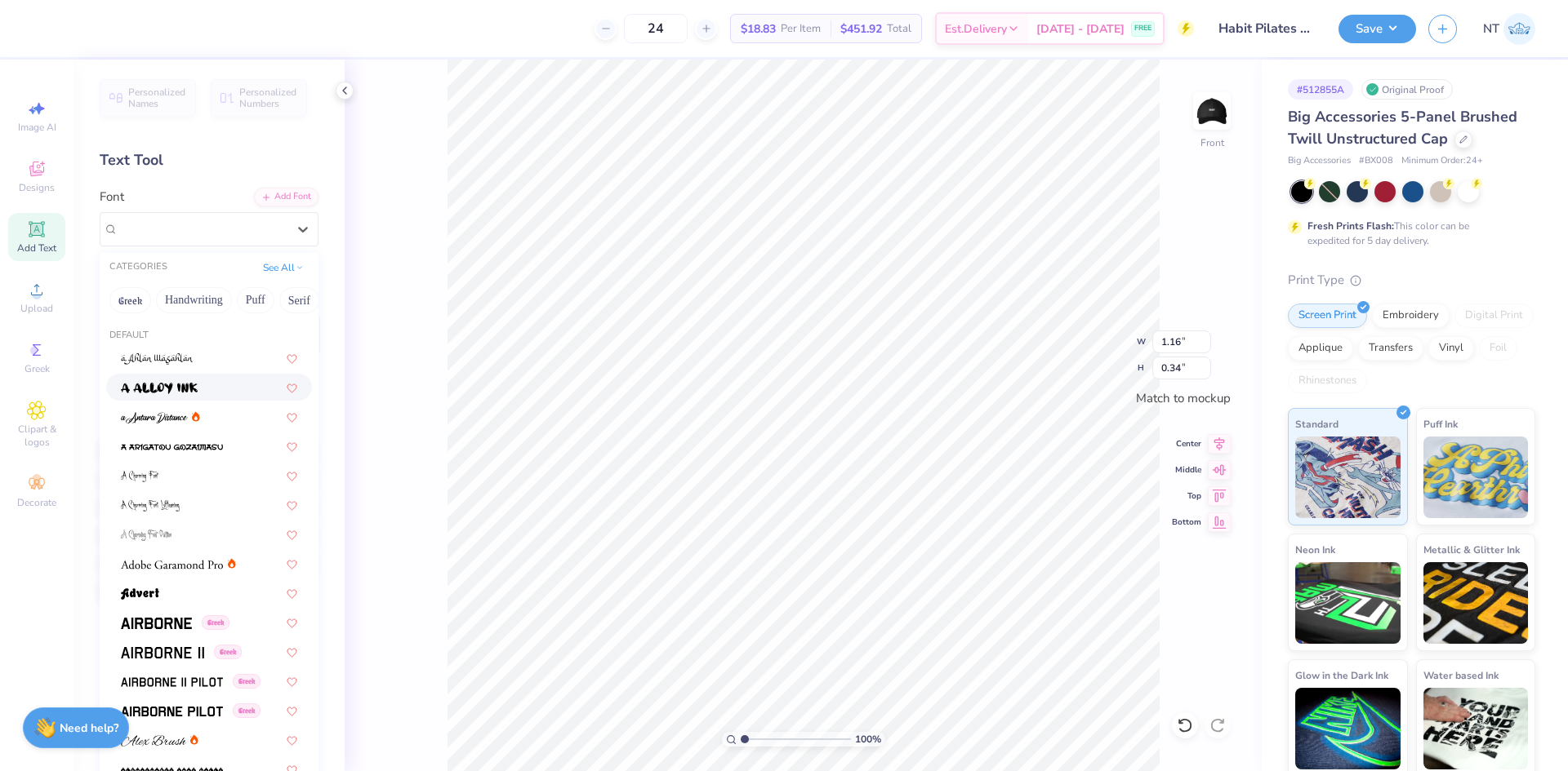
scroll to position [137, 0]
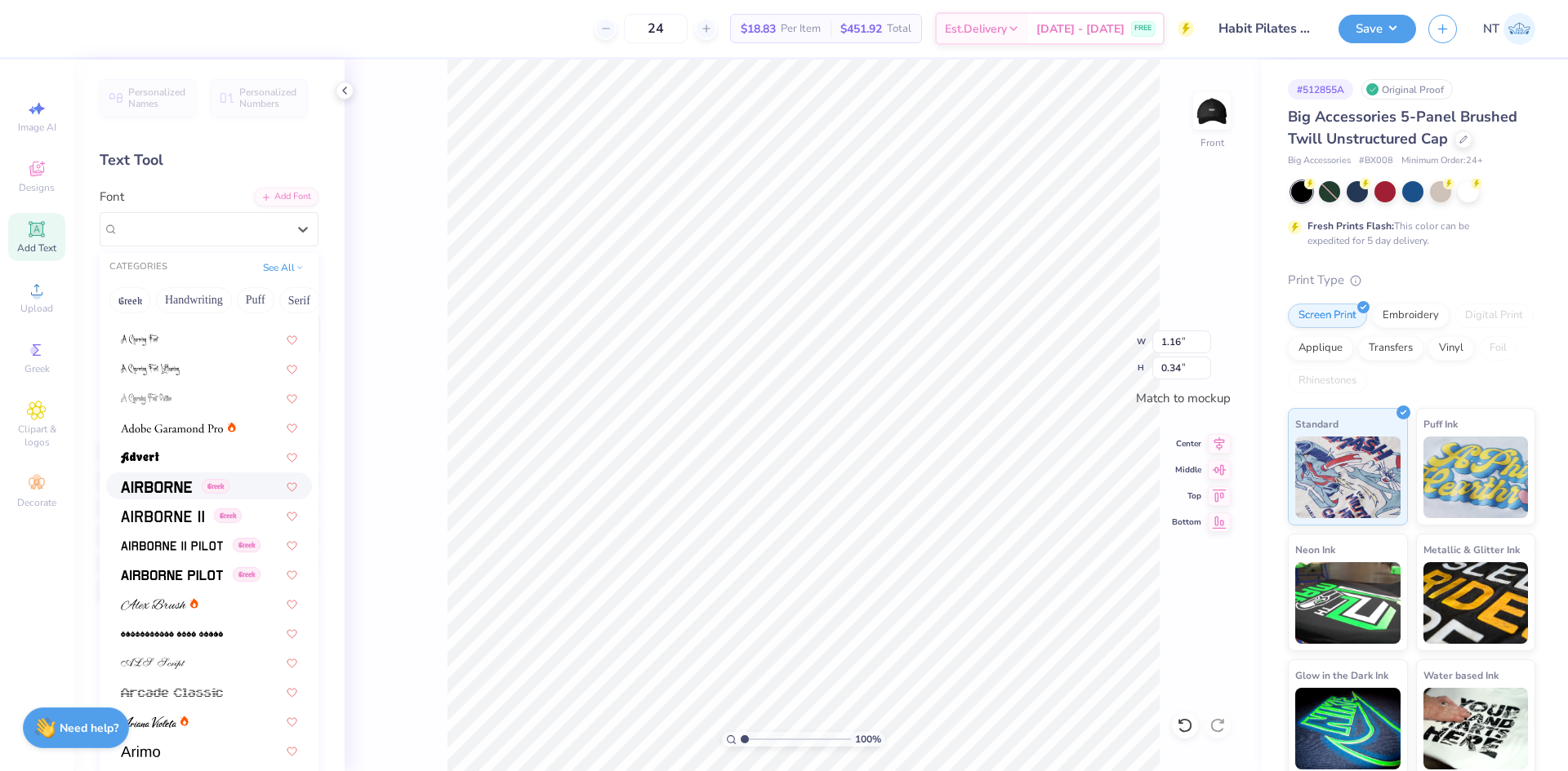
click at [145, 476] on div "Greek" at bounding box center [209, 486] width 206 height 27
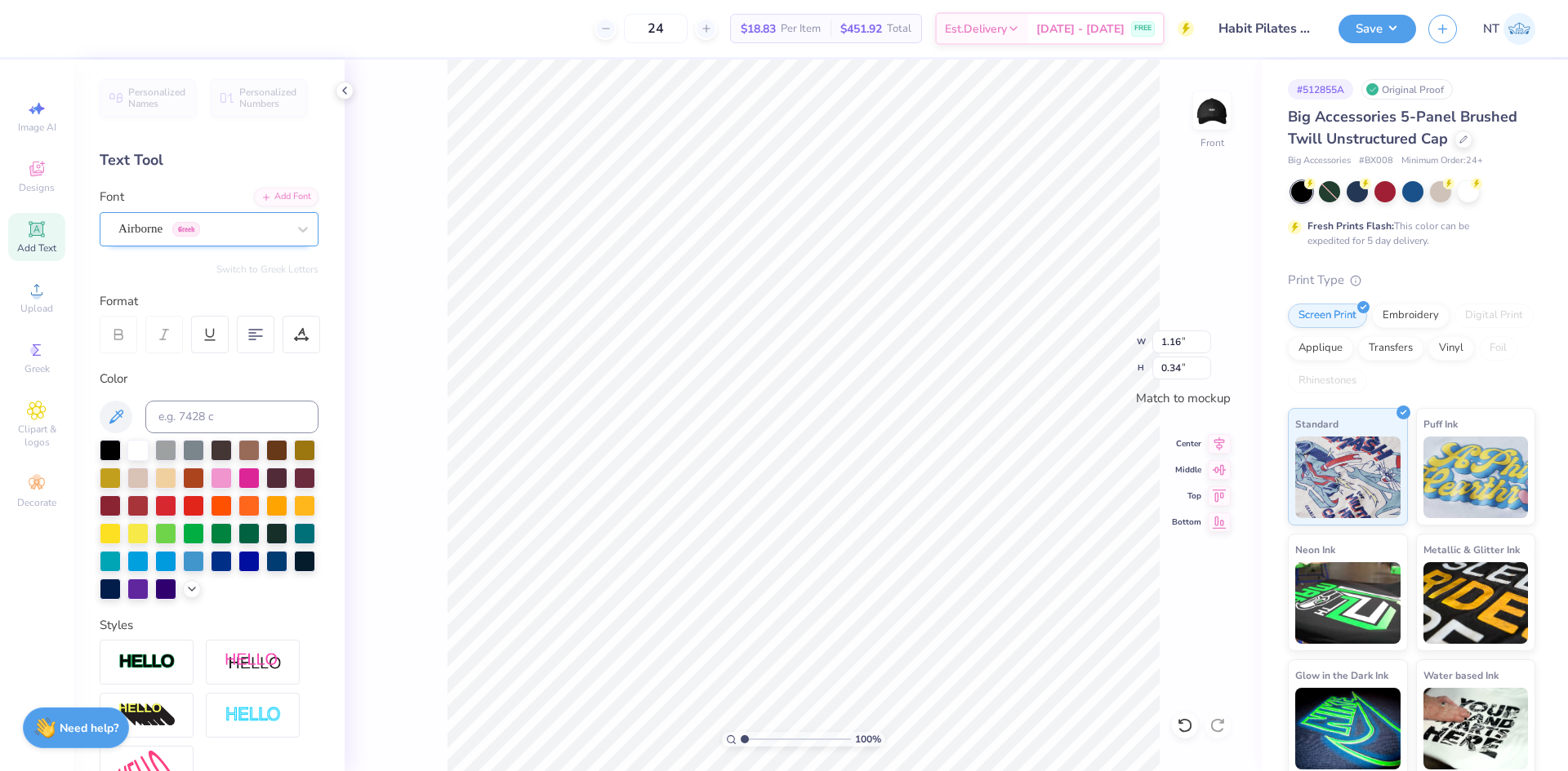
click at [251, 226] on div "Airborne Greek" at bounding box center [203, 229] width 172 height 25
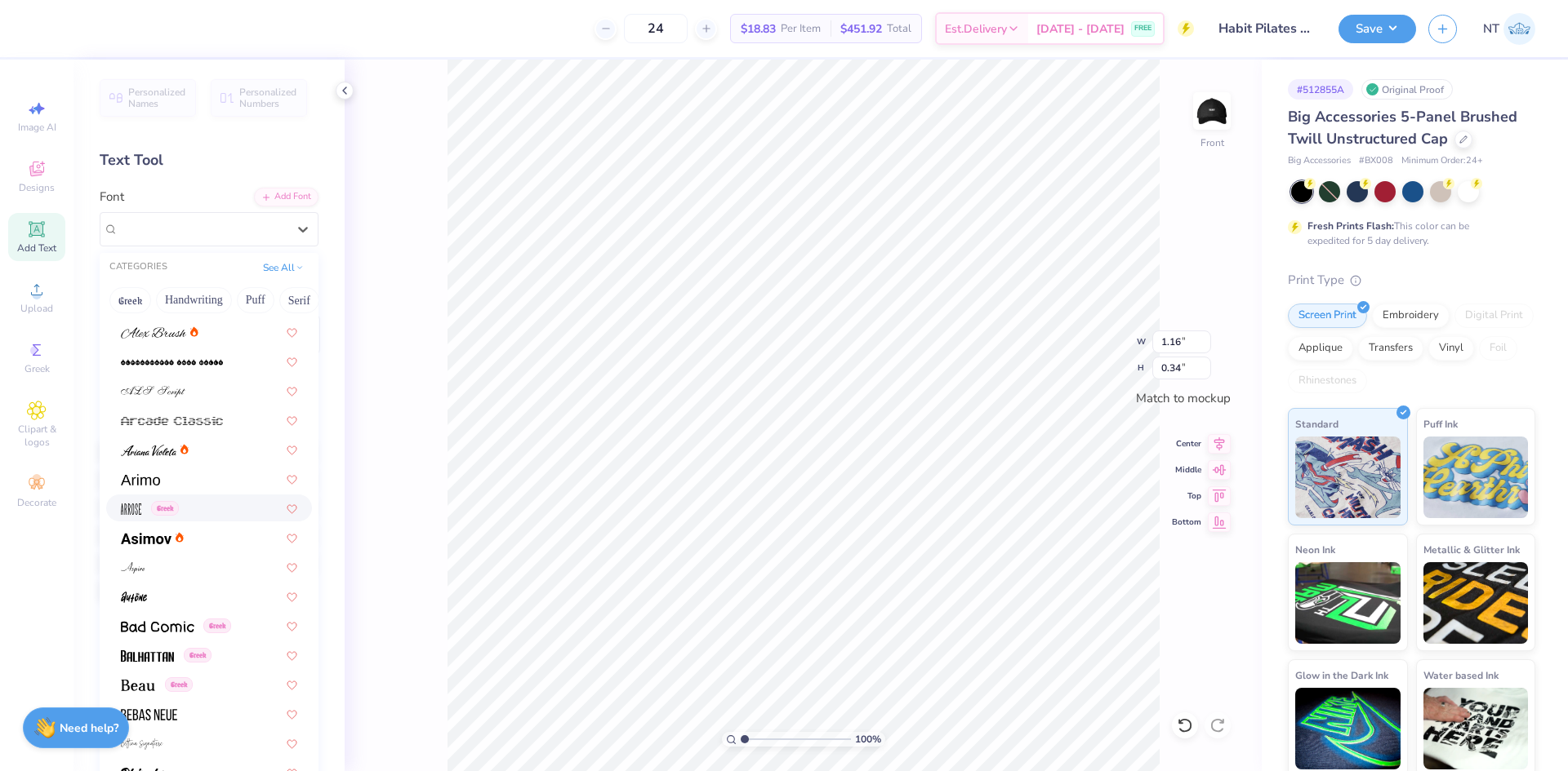
scroll to position [680, 0]
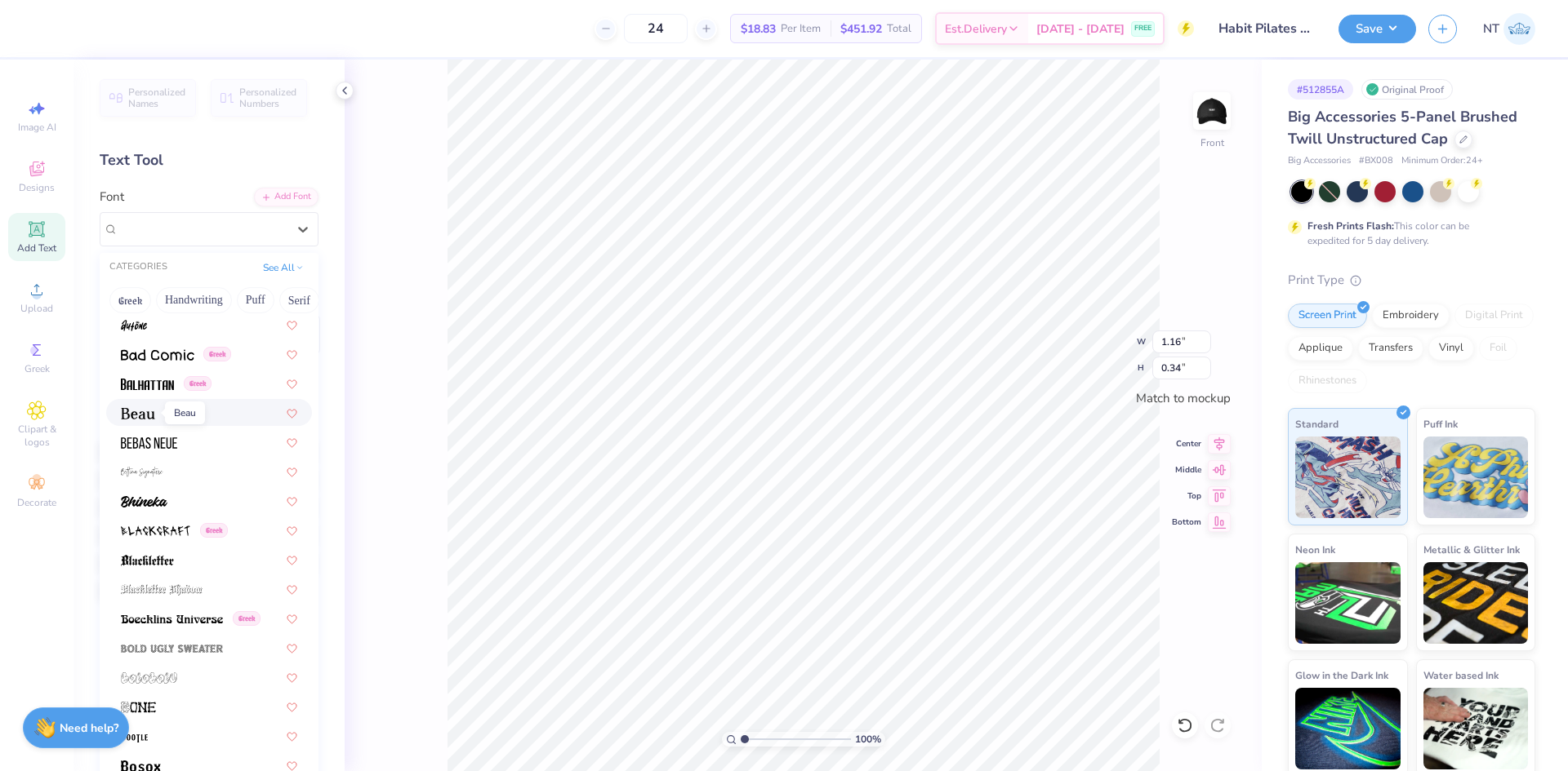
click at [149, 418] on img at bounding box center [138, 414] width 34 height 12
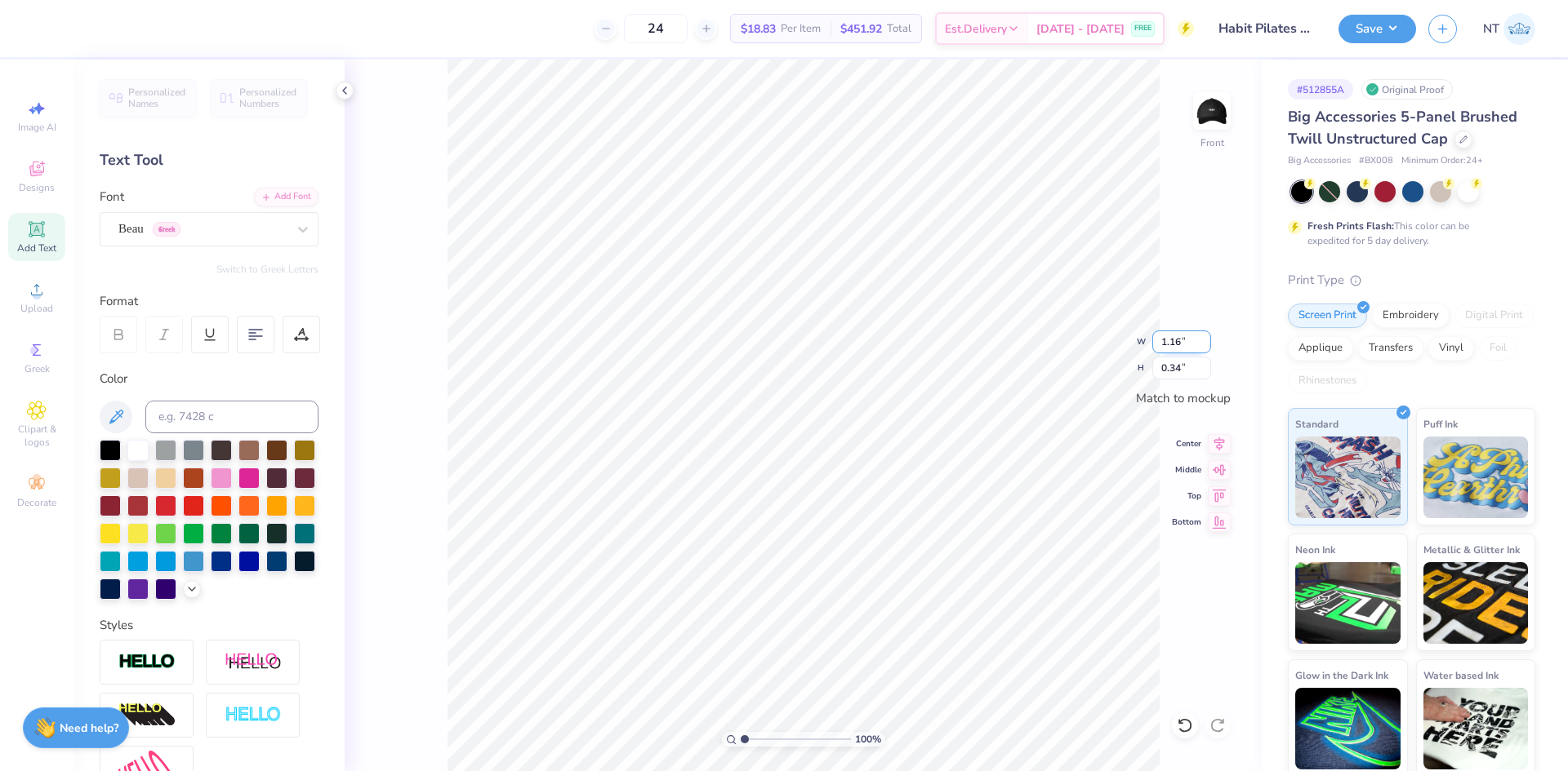
click at [1162, 345] on input "1.16" at bounding box center [1181, 341] width 59 height 22
click at [1176, 339] on input "3.18" at bounding box center [1181, 341] width 59 height 22
type input "2.00"
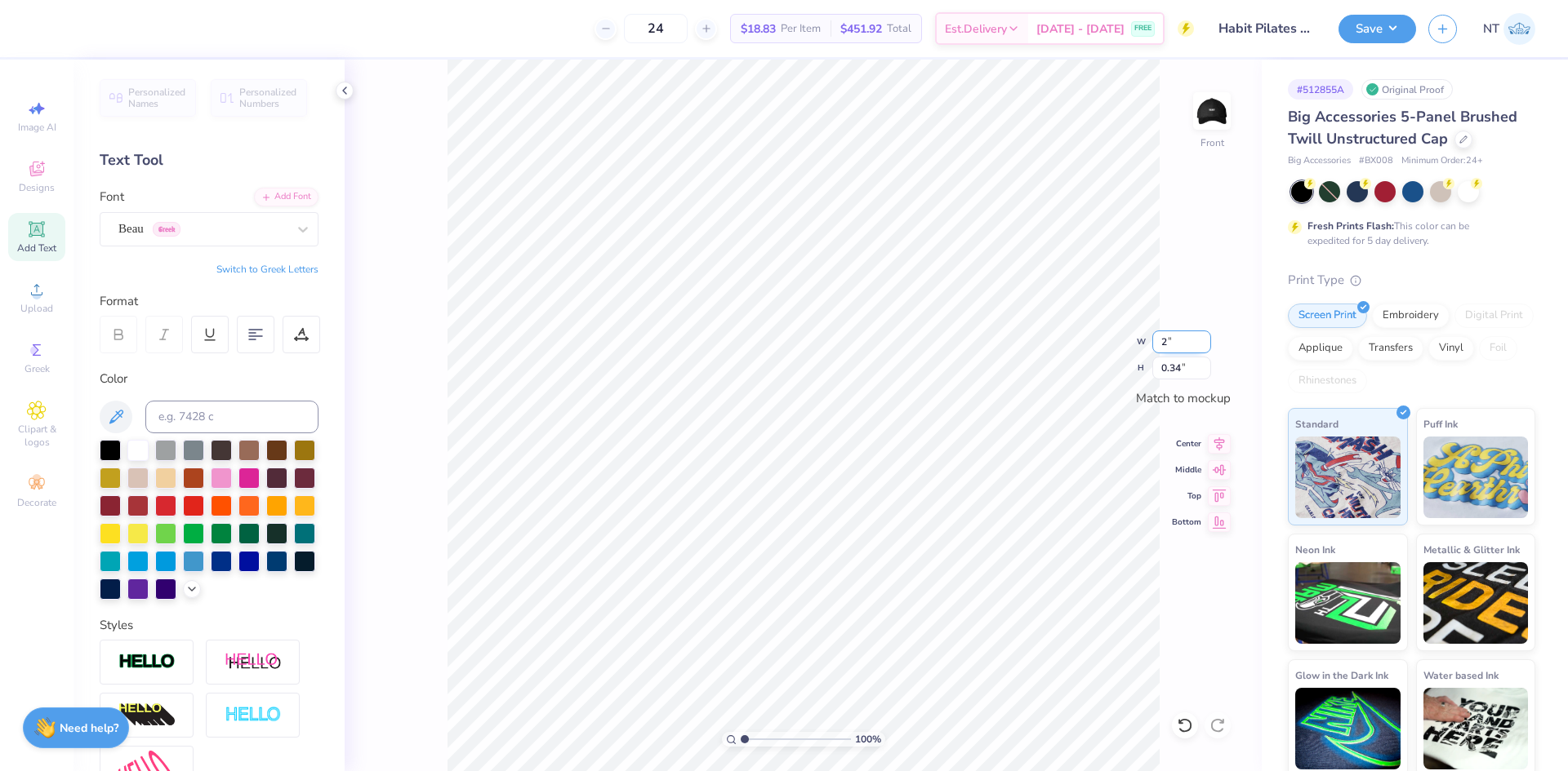
type input "0.21"
click at [257, 232] on div "Beau Greek" at bounding box center [203, 229] width 172 height 25
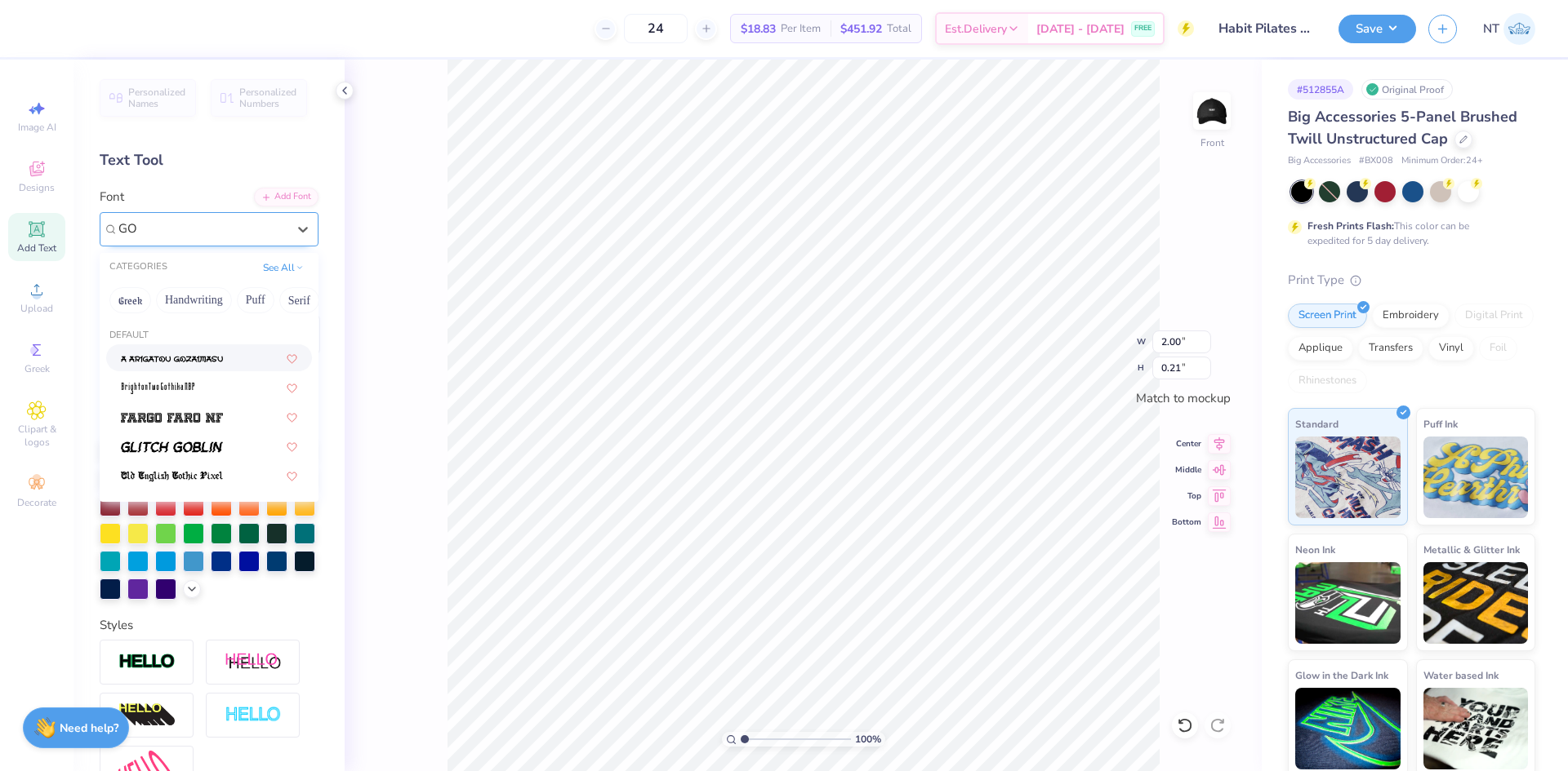
type input "GOT"
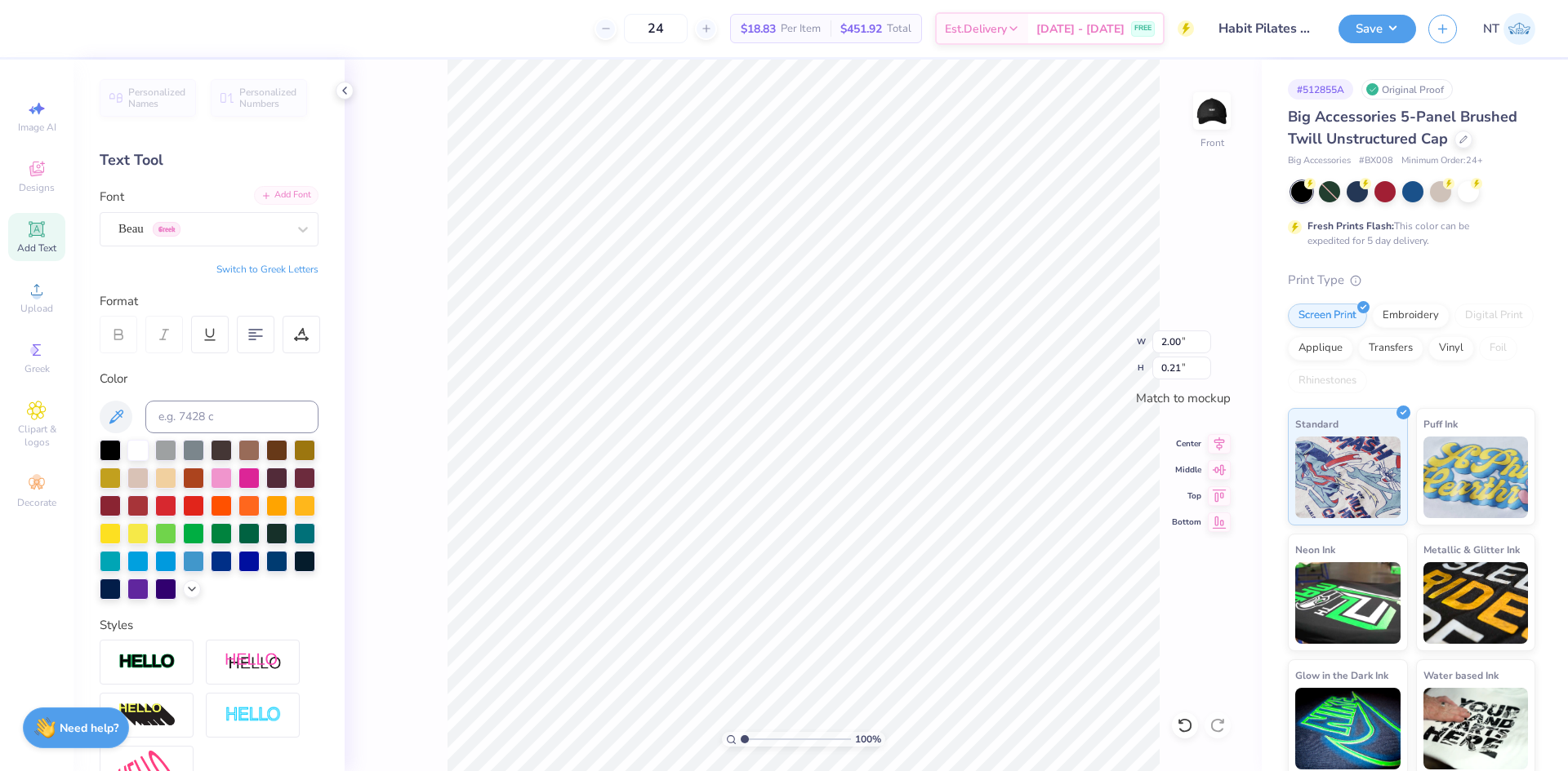
click at [282, 195] on div "Add Font" at bounding box center [286, 195] width 65 height 19
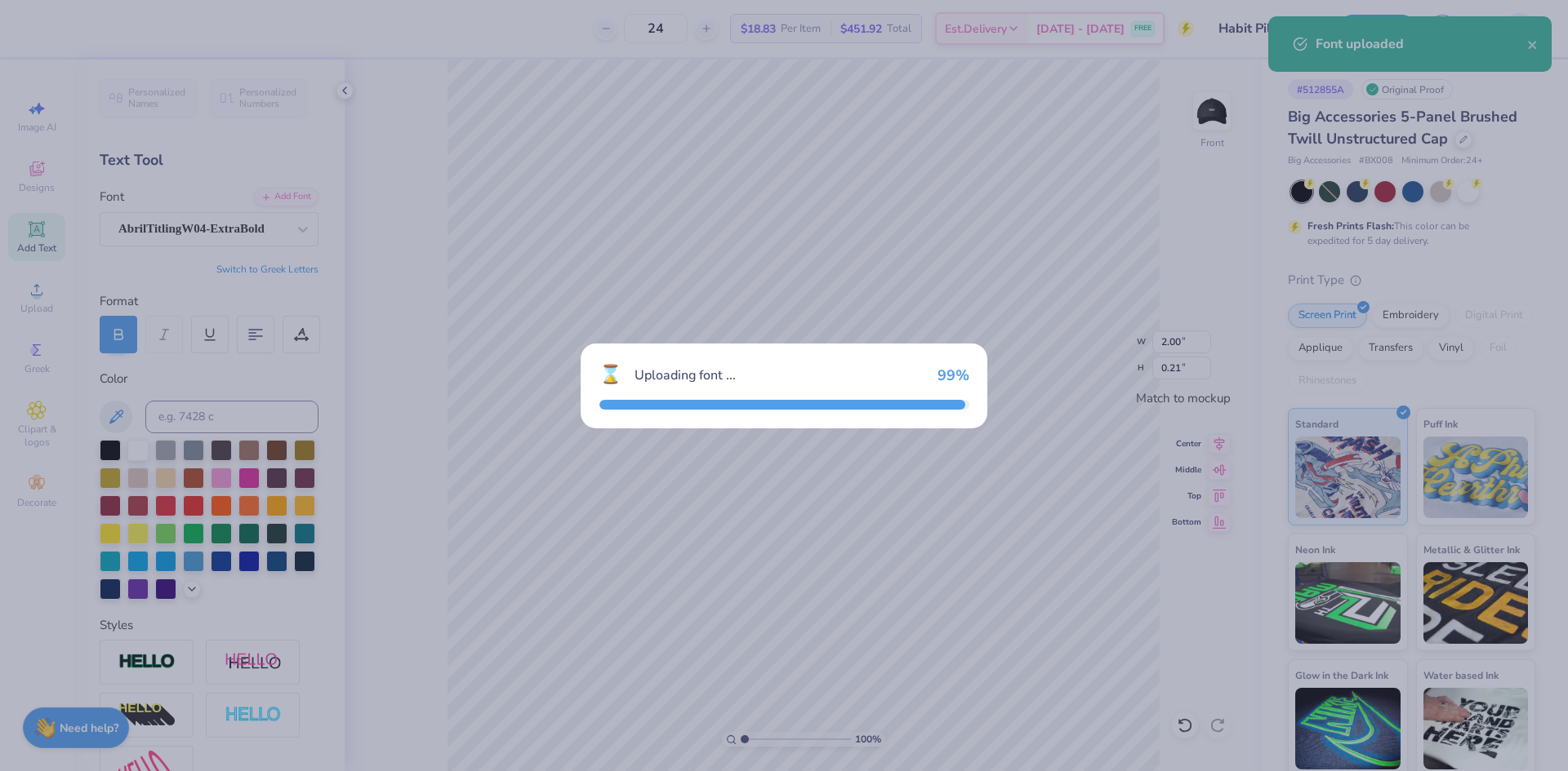
type input "2.25"
type input "0.22"
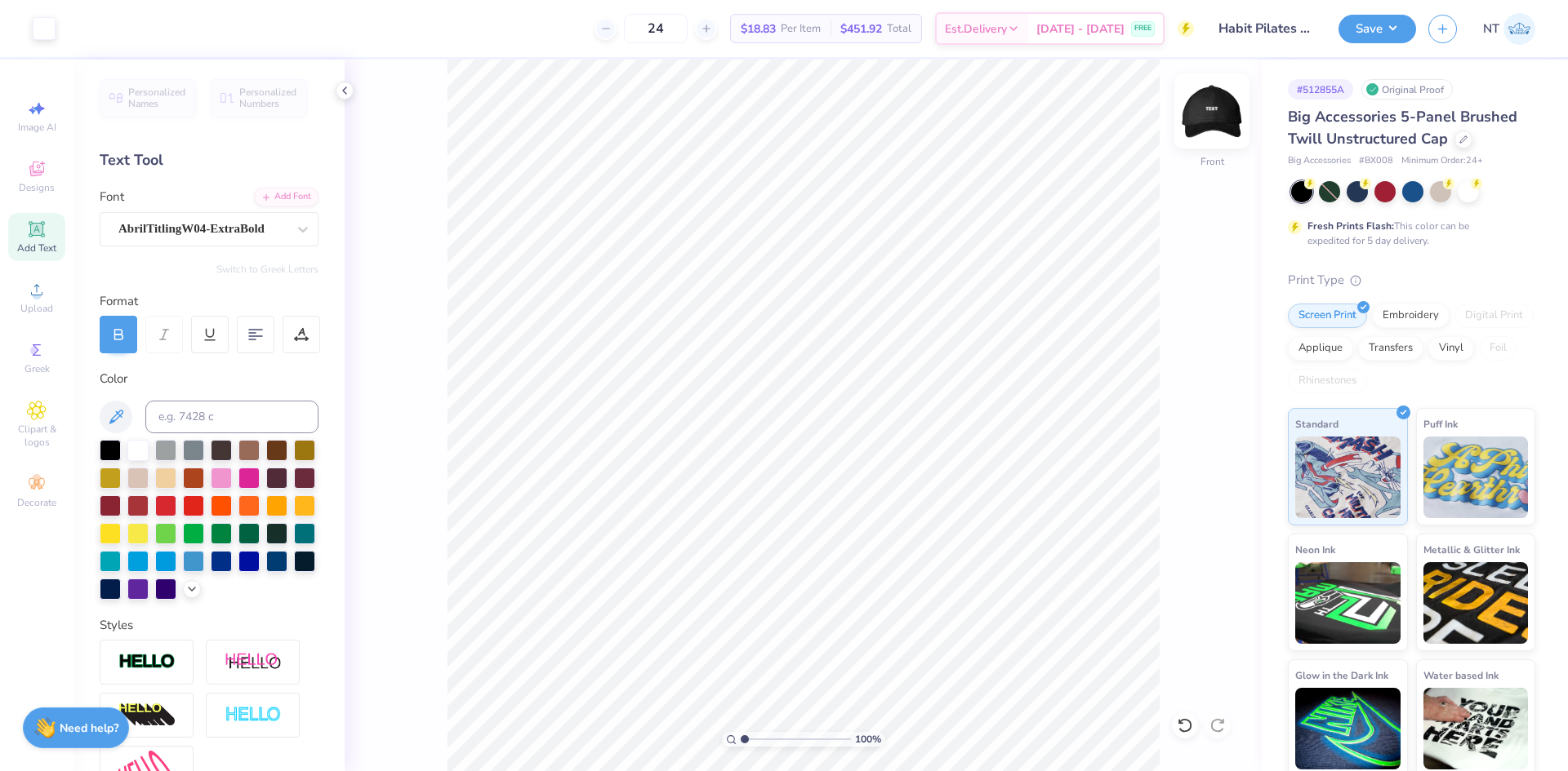
click at [1210, 115] on img at bounding box center [1212, 111] width 66 height 66
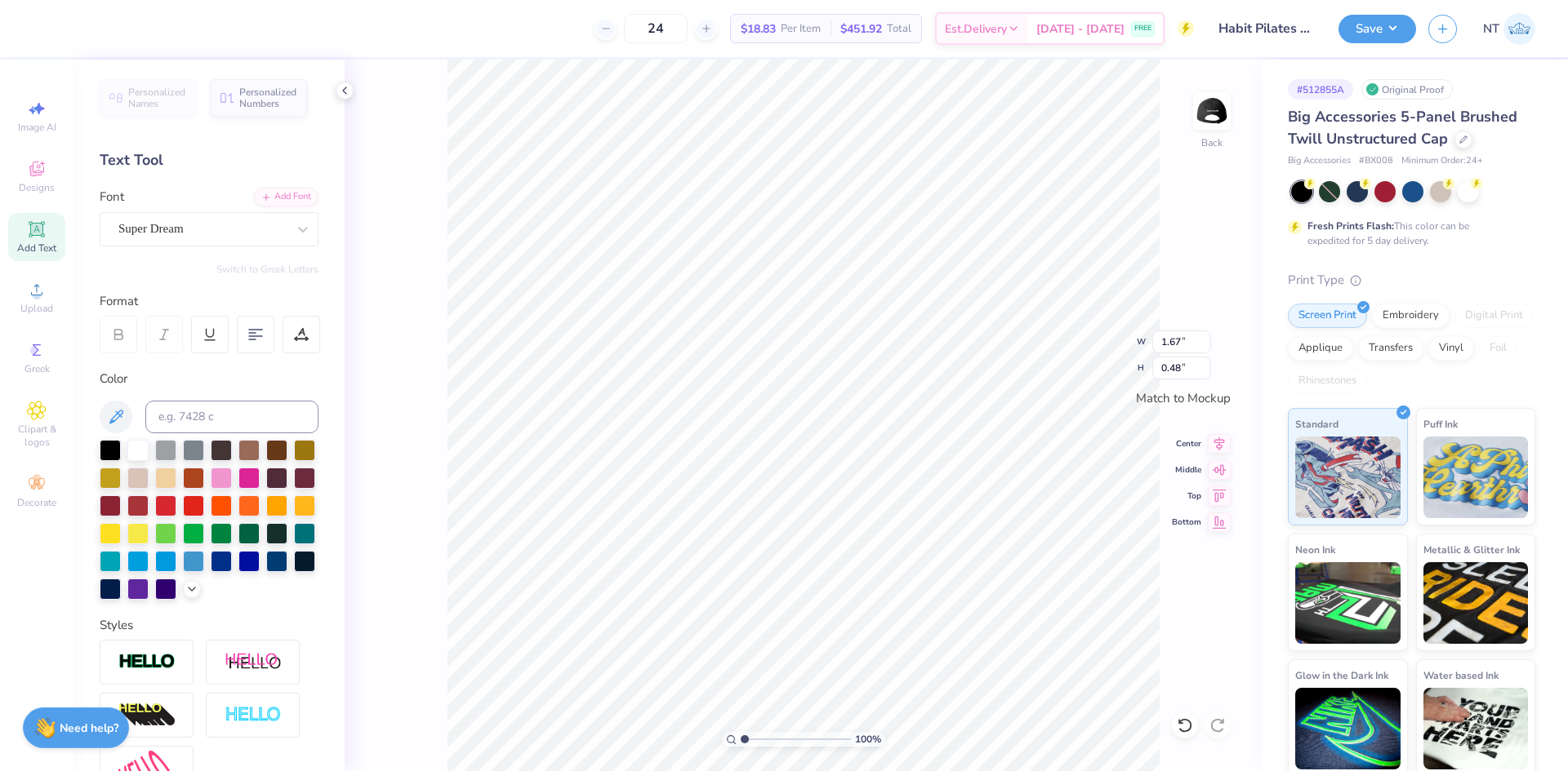
click at [239, 193] on div "Font Super Dream" at bounding box center [209, 217] width 219 height 58
click at [261, 192] on icon at bounding box center [266, 195] width 10 height 10
click at [295, 230] on icon at bounding box center [303, 229] width 16 height 16
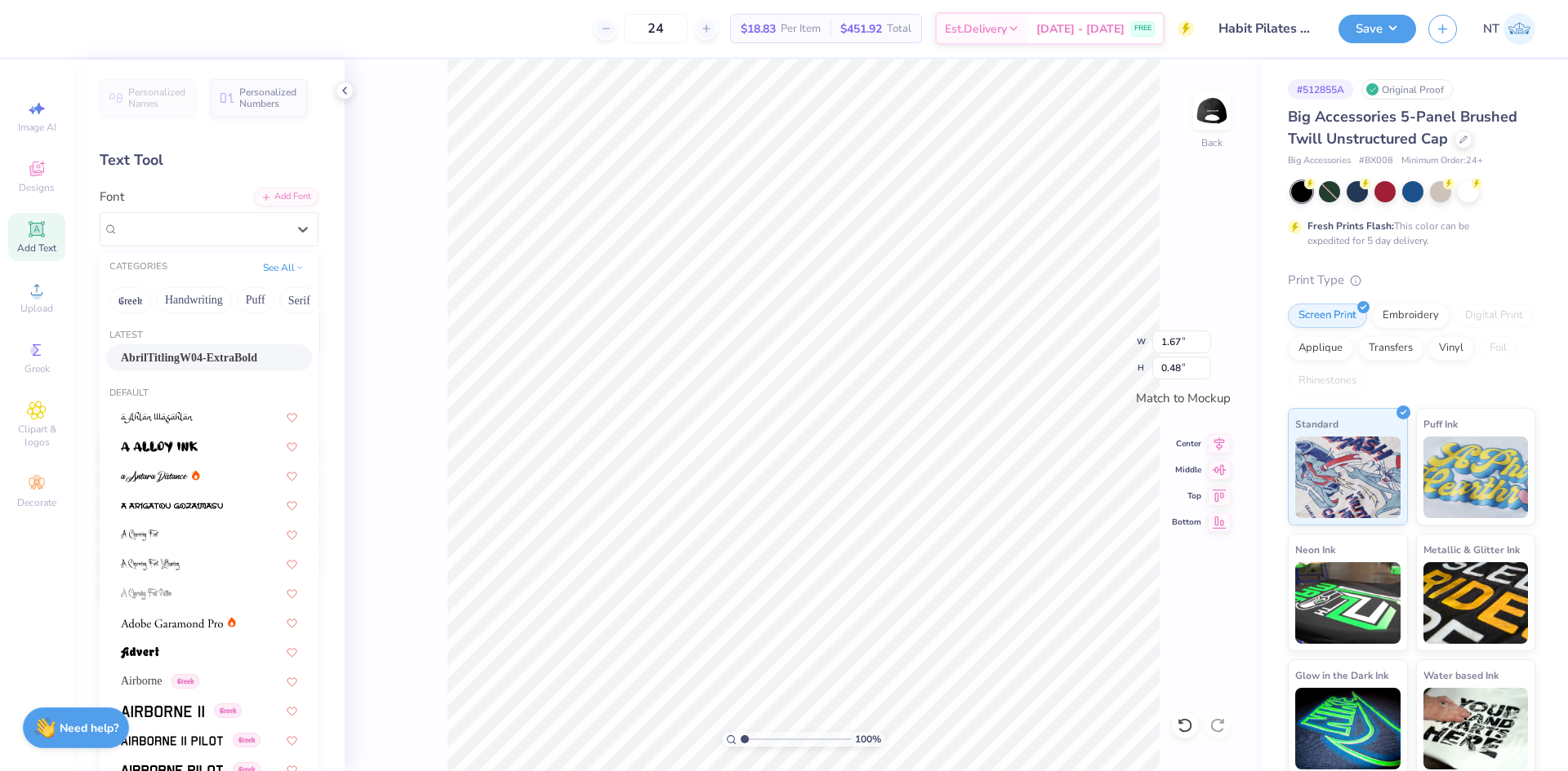
click at [203, 349] on span "AbrilTitlingW04-ExtraBold" at bounding box center [189, 357] width 137 height 17
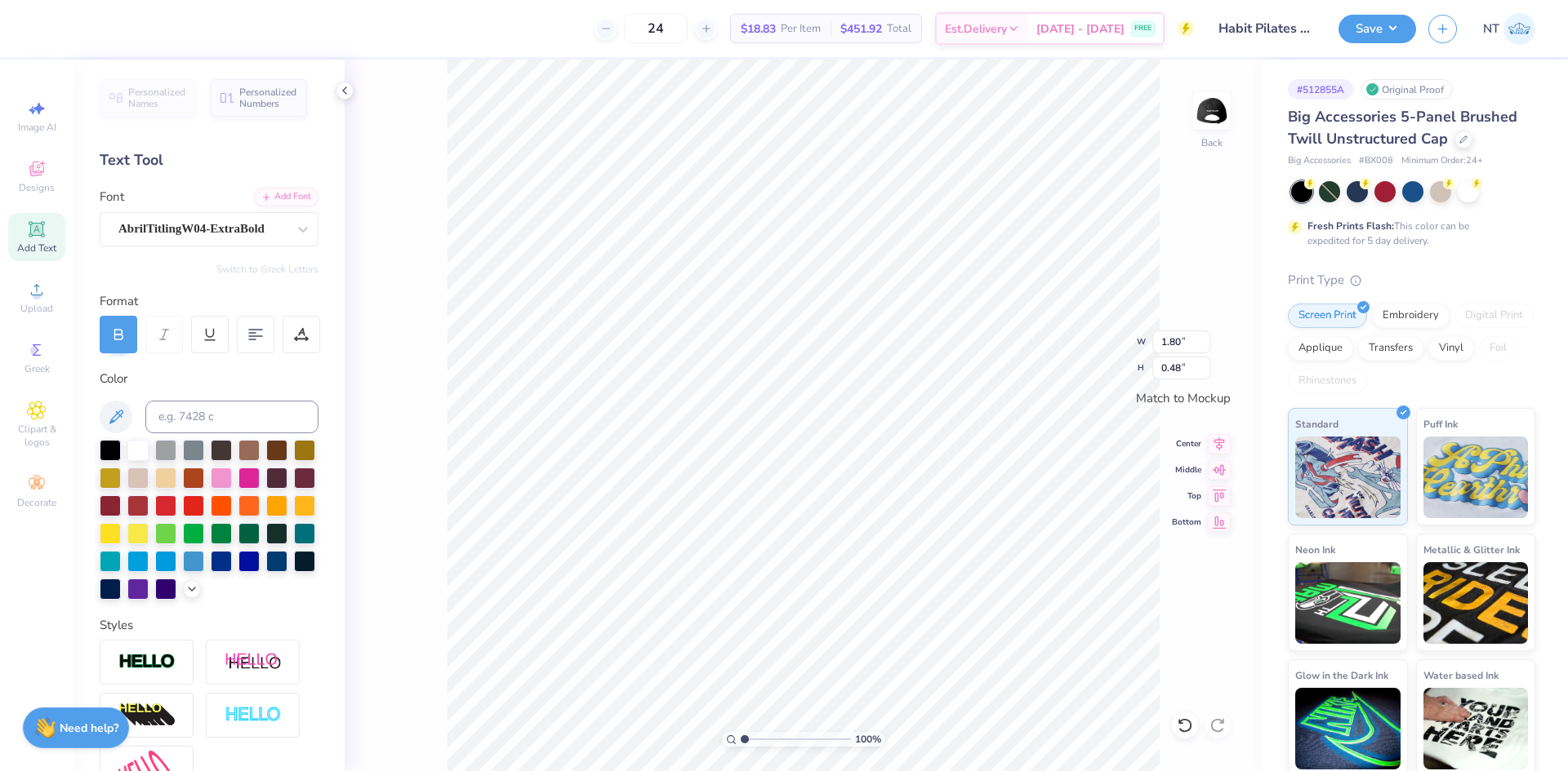
type input "1.80"
type textarea "MAKING"
type input "2.79"
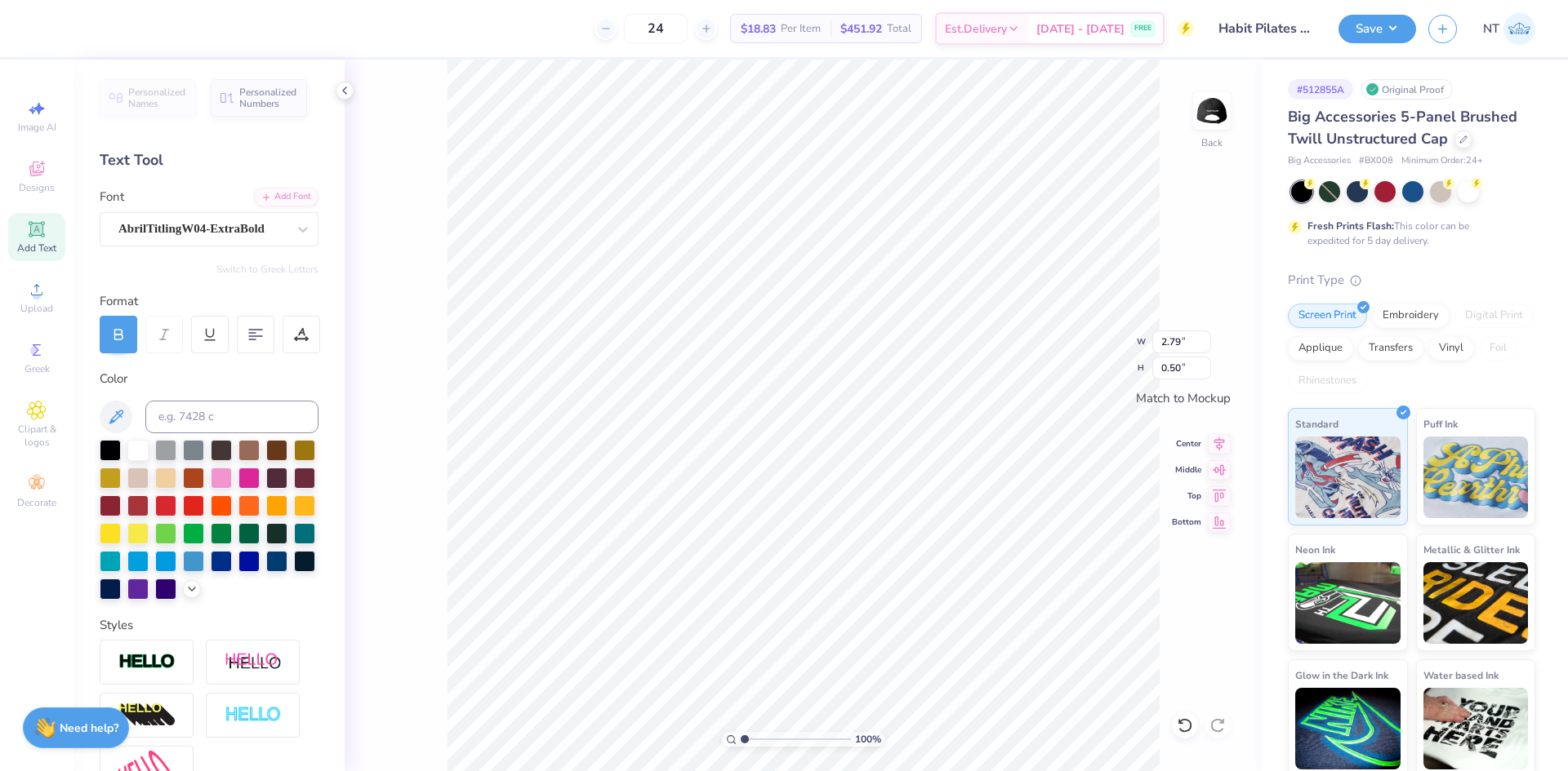
type input "0.50"
click at [850, 457] on li "Duplicate" at bounding box center [872, 453] width 128 height 31
type textarea "GOOD"
type input "1.96"
click at [900, 464] on li "Duplicate" at bounding box center [906, 464] width 128 height 31
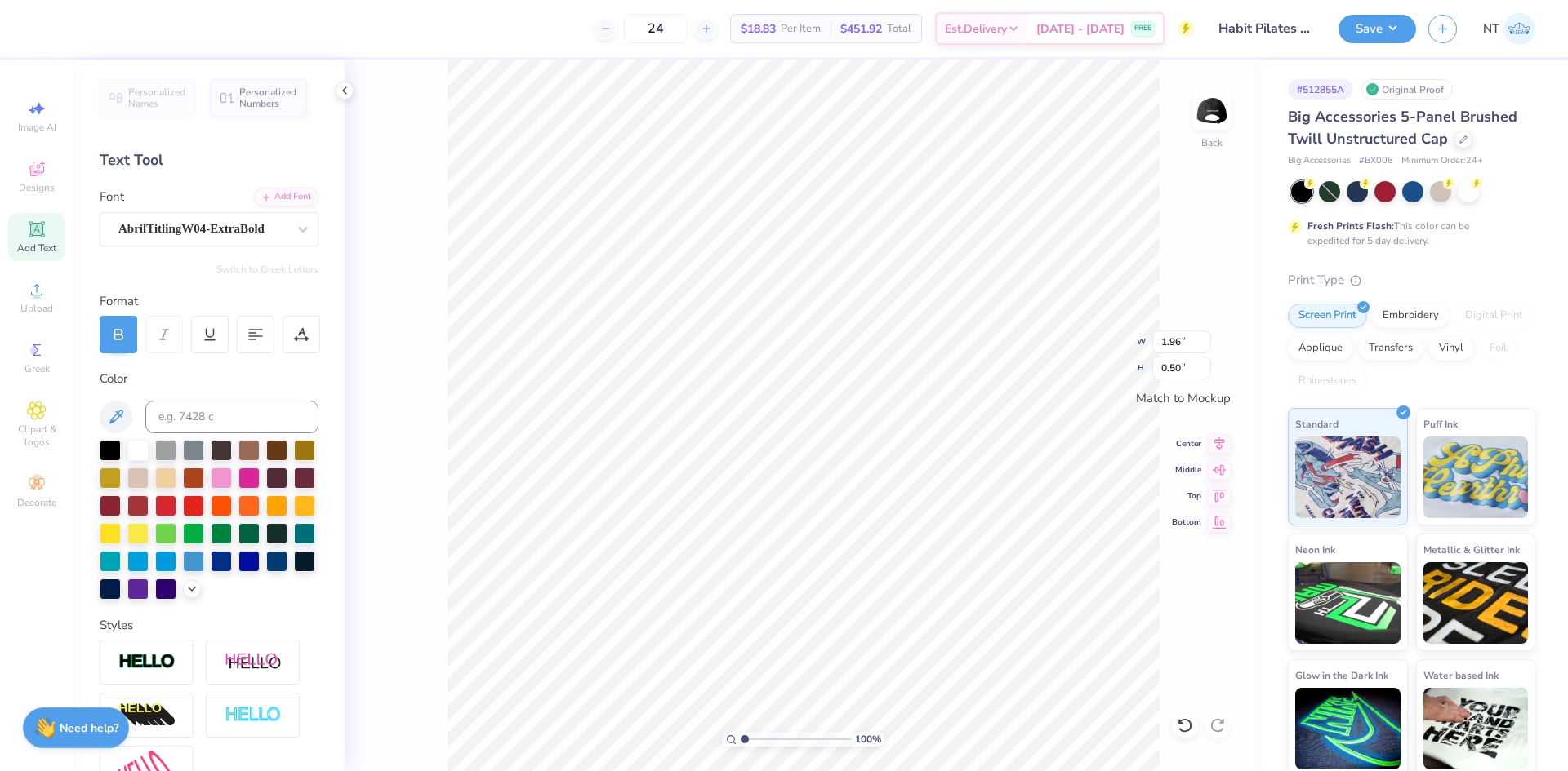
type textarea "HABITS"
type input "2.52"
click at [1219, 462] on icon at bounding box center [1219, 468] width 23 height 20
click at [1221, 441] on icon at bounding box center [1219, 442] width 23 height 20
click at [1201, 127] on img at bounding box center [1212, 111] width 66 height 66
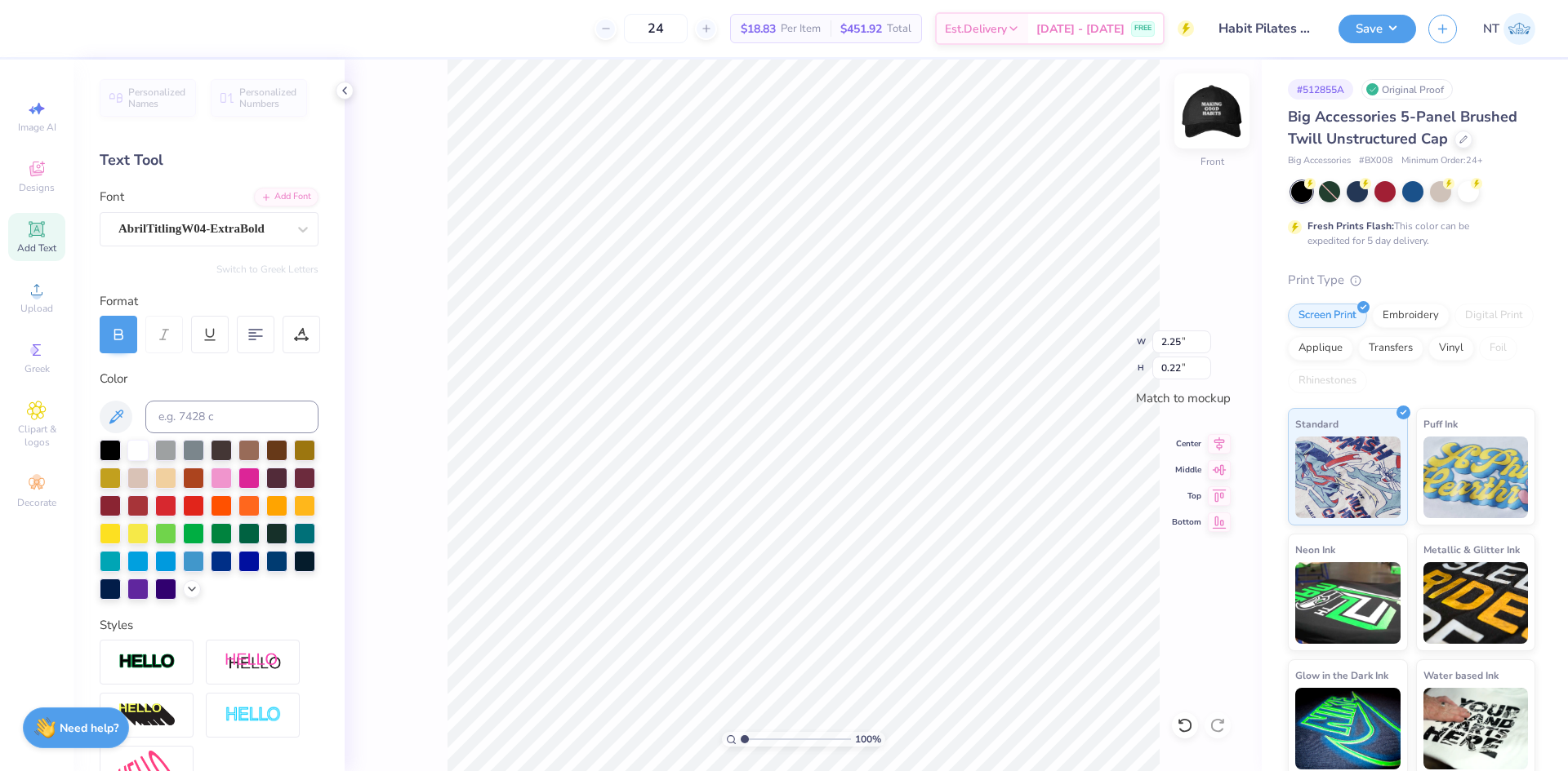
click at [1221, 113] on img at bounding box center [1212, 111] width 66 height 66
click at [338, 85] on icon at bounding box center [345, 90] width 14 height 13
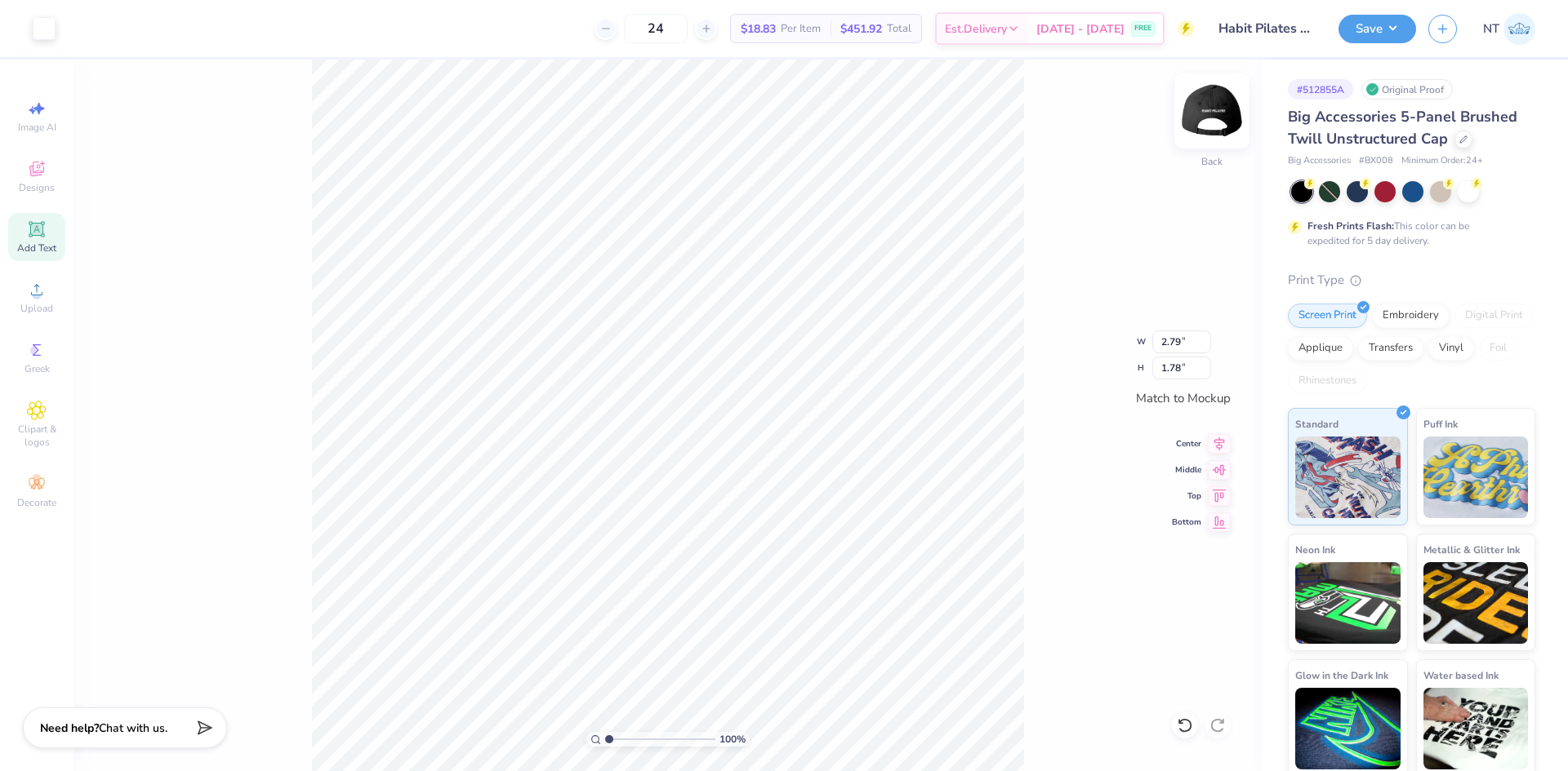
click at [1214, 114] on img at bounding box center [1212, 111] width 66 height 66
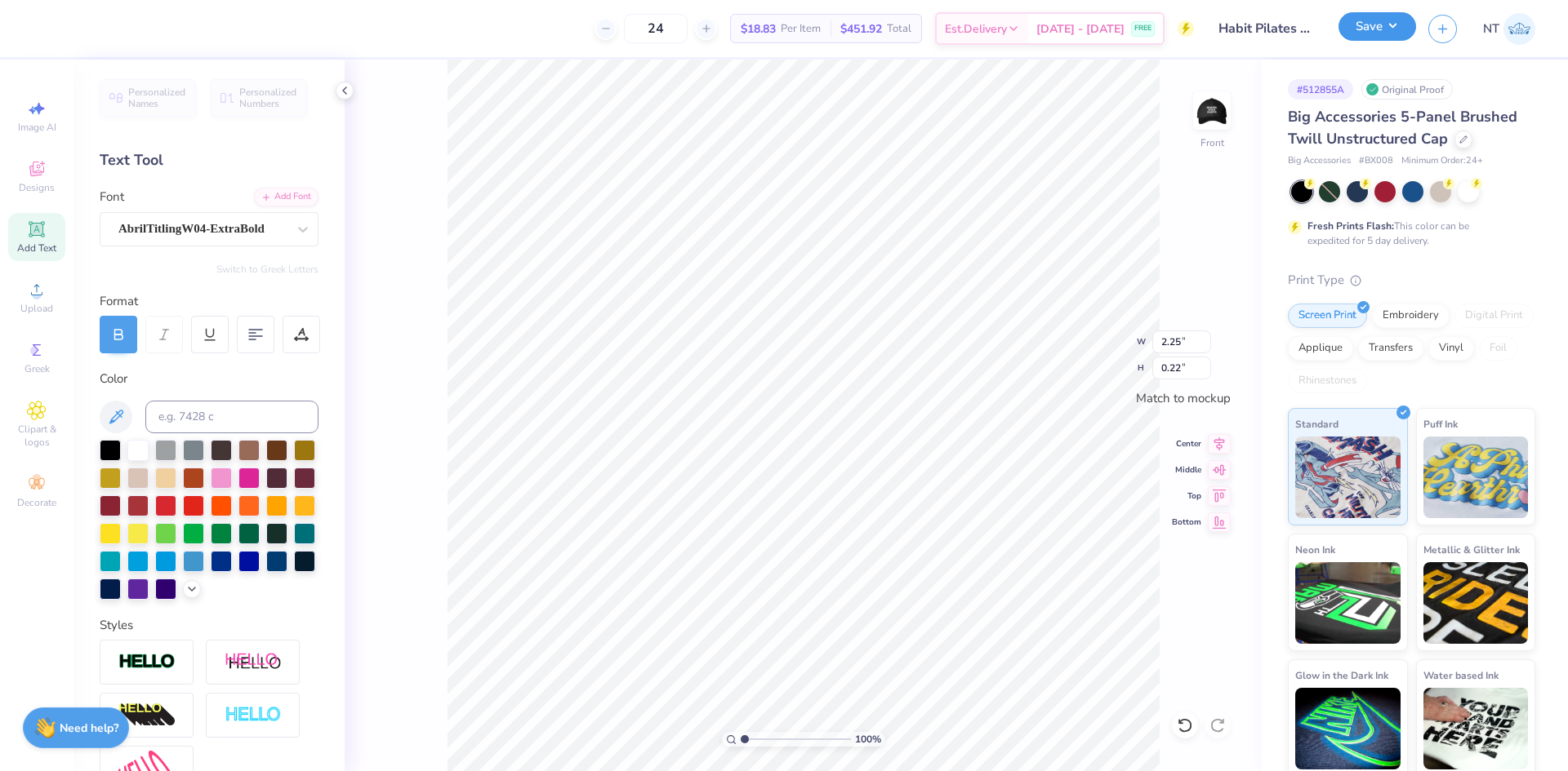
click at [1390, 22] on button "Save" at bounding box center [1377, 27] width 77 height 29
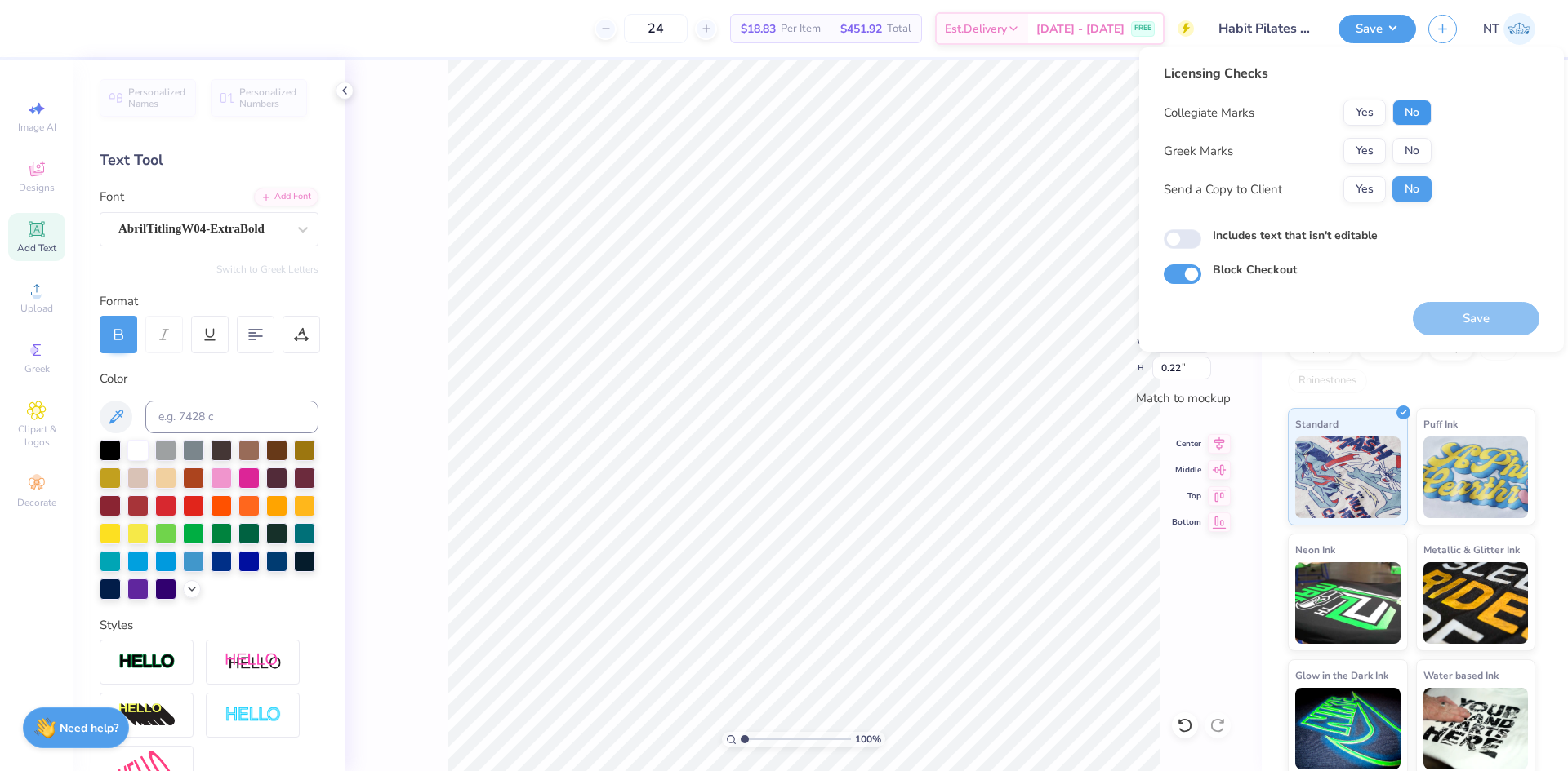
click at [1428, 119] on button "No" at bounding box center [1412, 112] width 40 height 26
click at [1416, 139] on button "No" at bounding box center [1412, 150] width 40 height 26
click at [1472, 325] on button "Save" at bounding box center [1476, 318] width 127 height 33
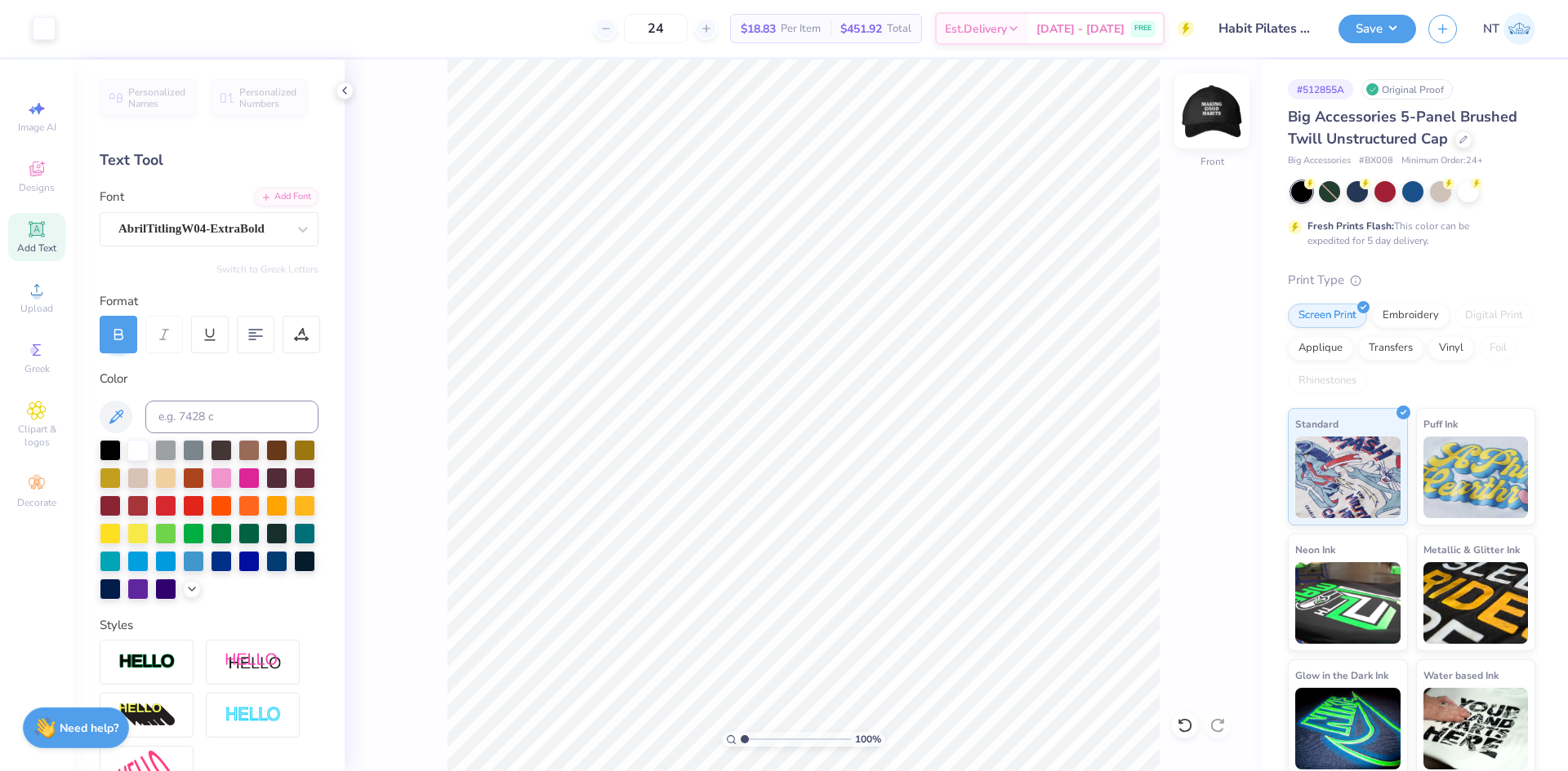
click at [1201, 98] on img at bounding box center [1212, 111] width 66 height 66
click at [1176, 338] on input "2.79" at bounding box center [1181, 341] width 59 height 22
type input "3.00"
type input "1.91"
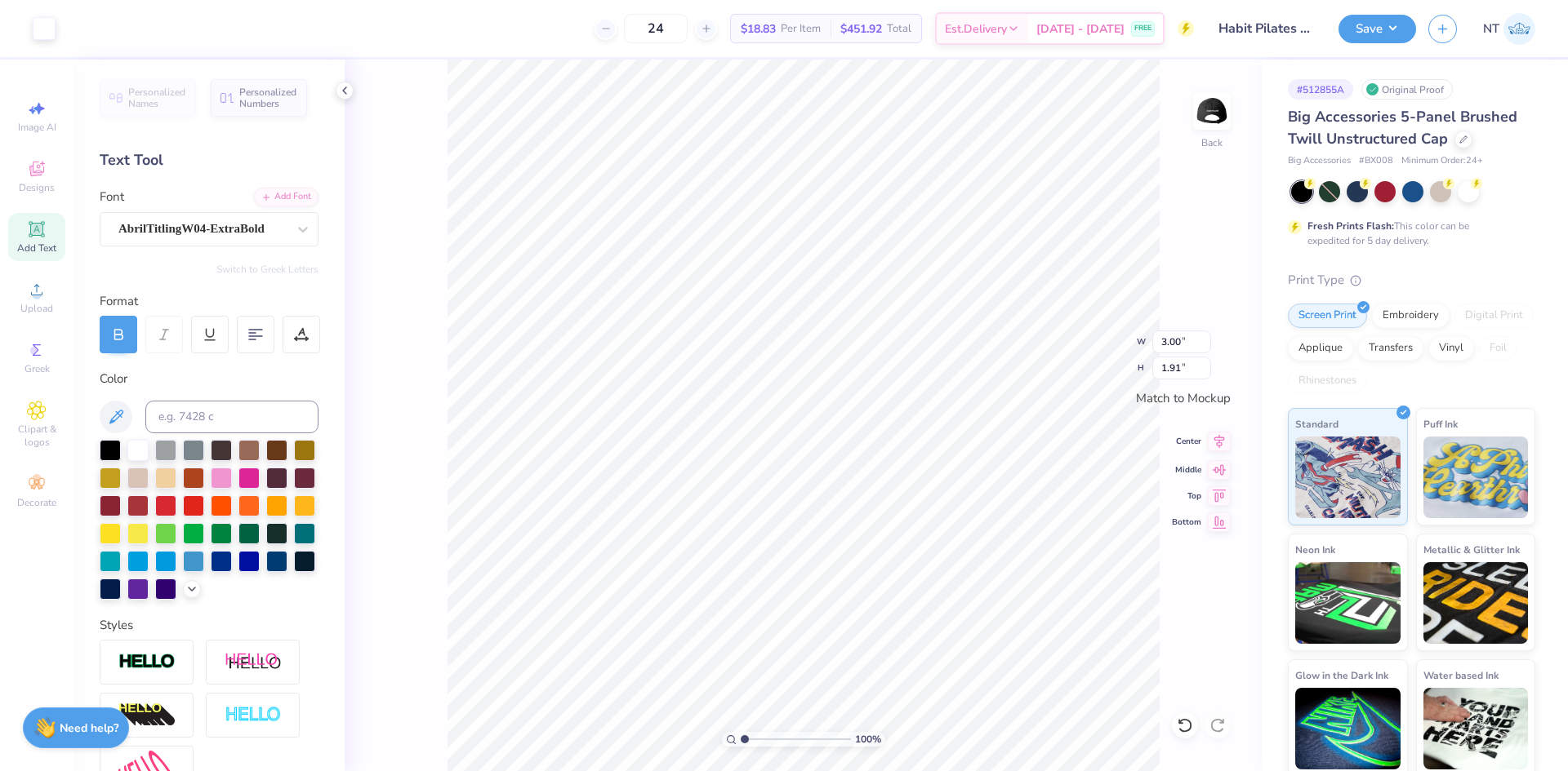
click at [1217, 439] on icon at bounding box center [1219, 442] width 23 height 20
click at [1216, 477] on icon at bounding box center [1219, 468] width 23 height 20
drag, startPoint x: 1390, startPoint y: 15, endPoint x: 1391, endPoint y: 32, distance: 17.0
click at [1391, 15] on button "Save" at bounding box center [1377, 27] width 77 height 29
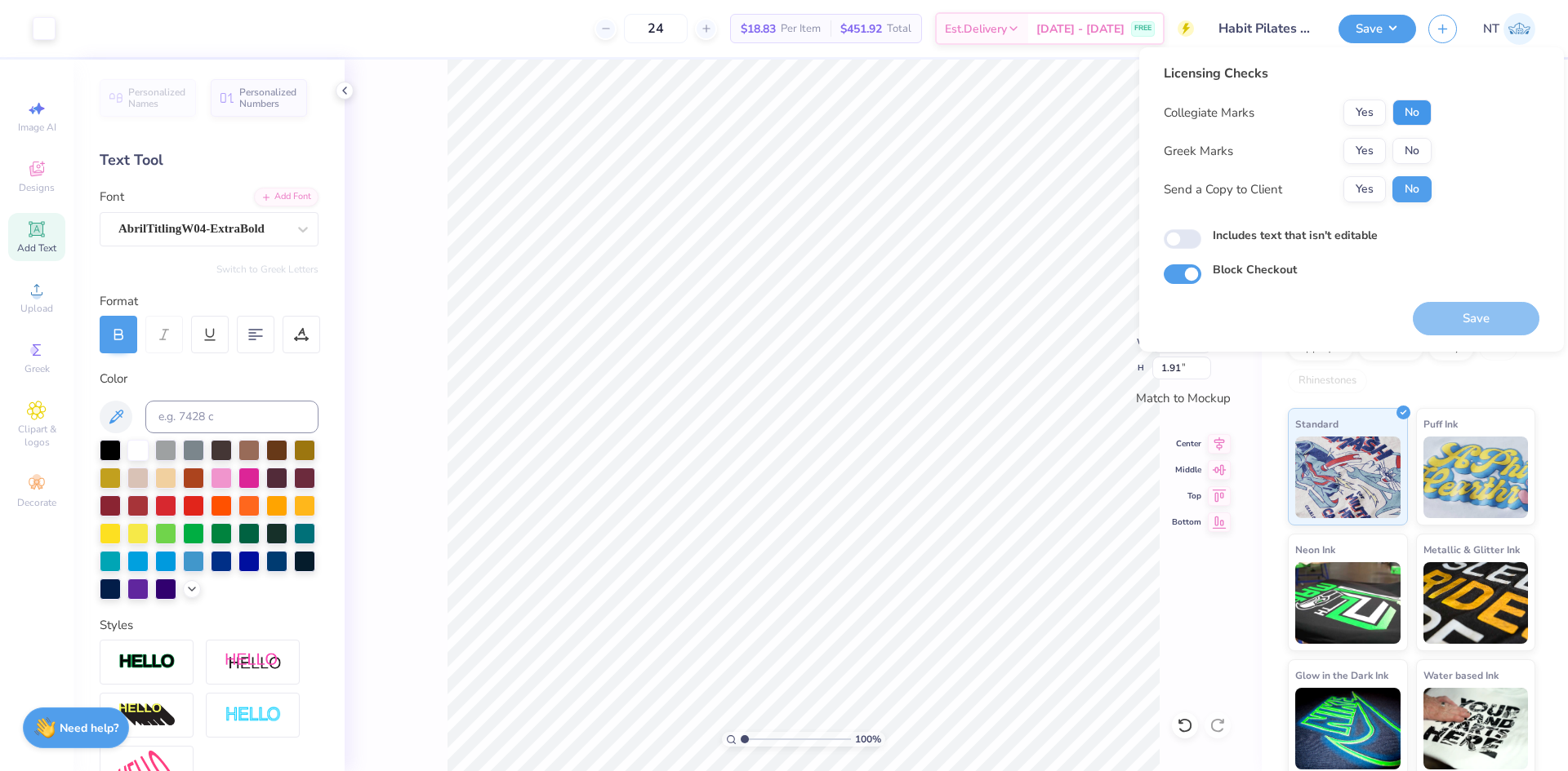
click at [1400, 112] on button "No" at bounding box center [1412, 112] width 40 height 26
click at [1396, 140] on button "No" at bounding box center [1412, 150] width 40 height 26
click at [1482, 310] on button "Save" at bounding box center [1476, 318] width 127 height 33
